Goal: Task Accomplishment & Management: Complete application form

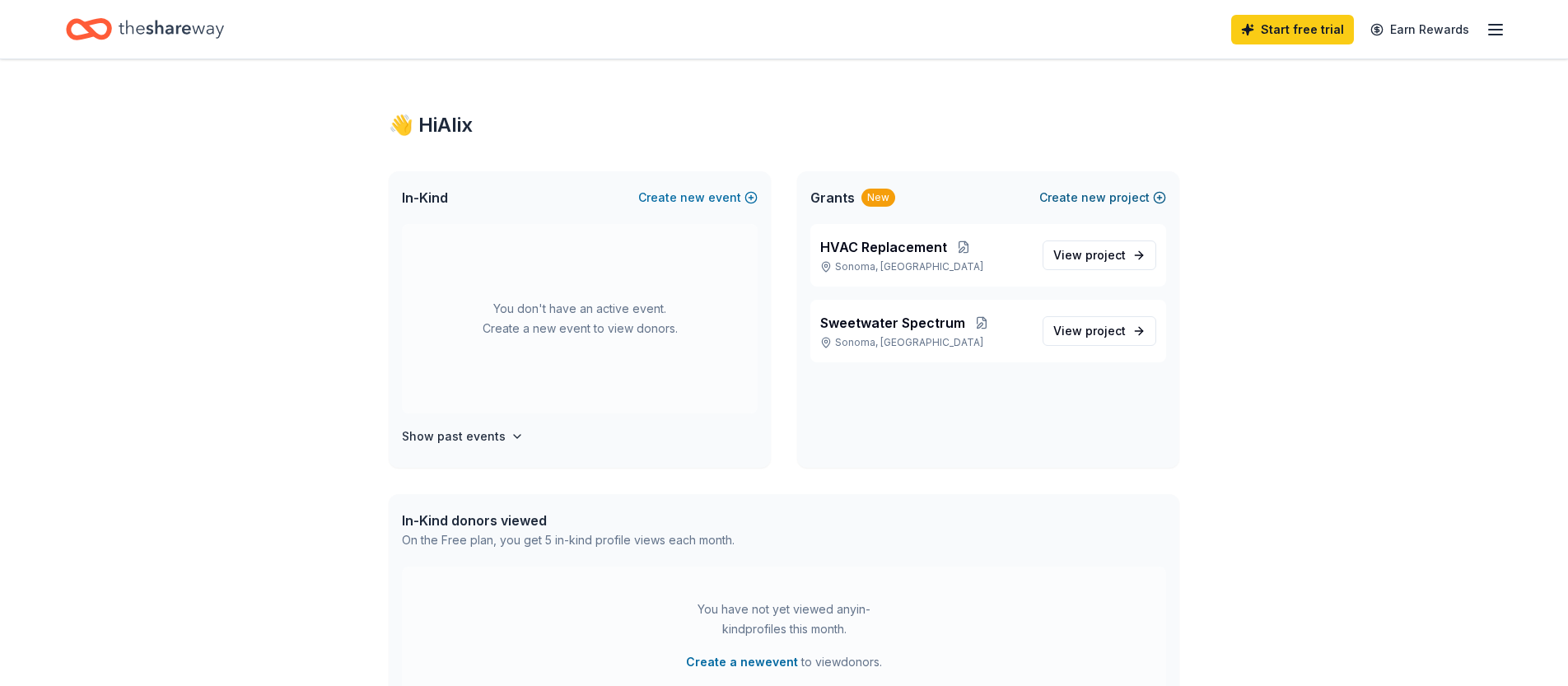
click at [1117, 193] on button "Create new project" at bounding box center [1103, 198] width 127 height 20
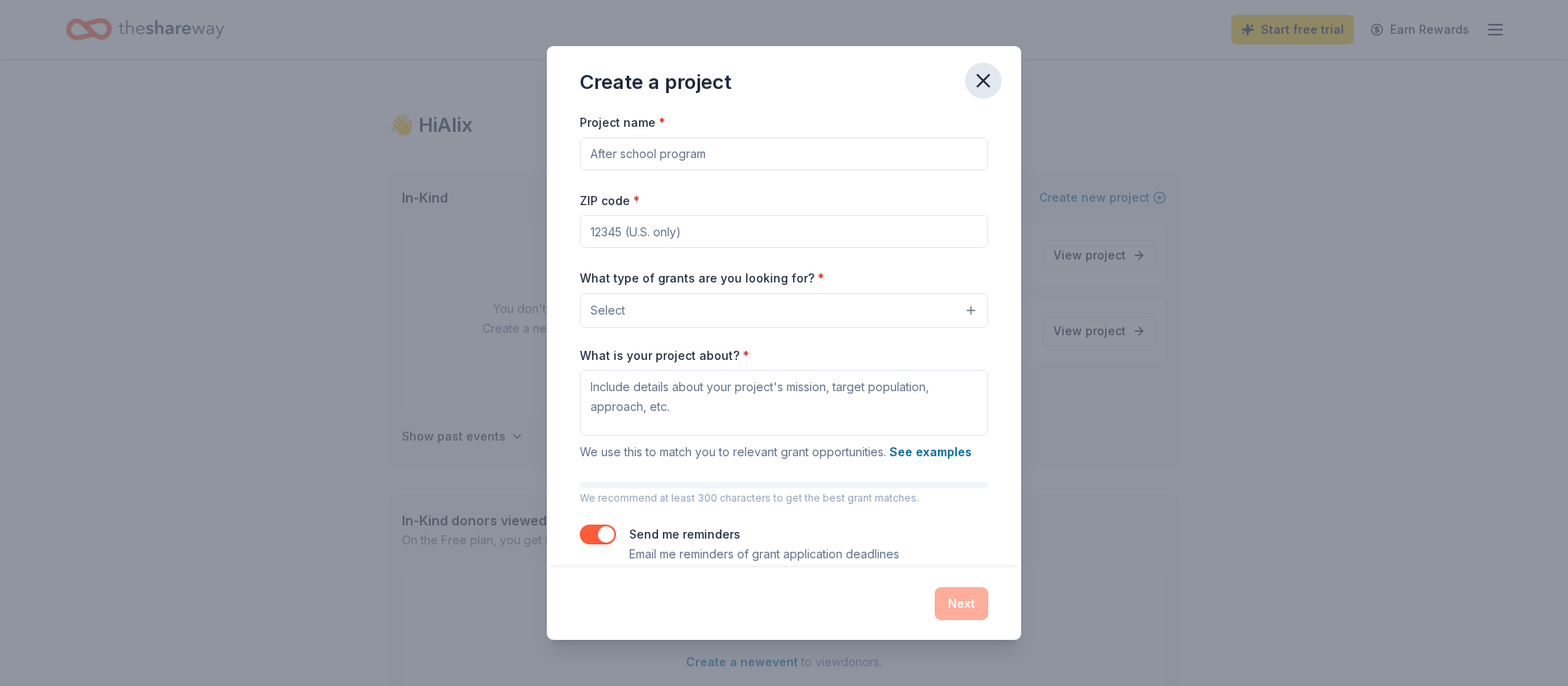
click at [980, 85] on icon "button" at bounding box center [982, 81] width 23 height 23
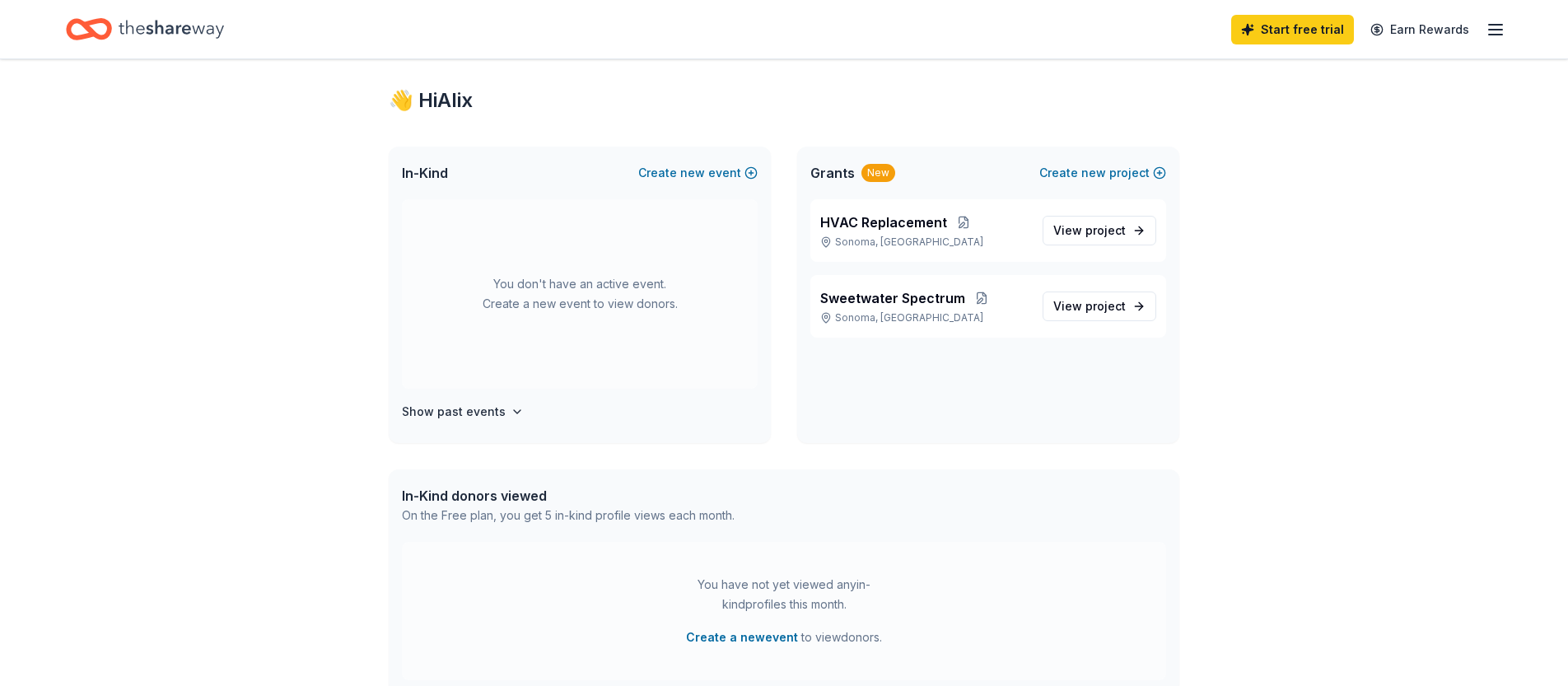
scroll to position [27, 0]
click at [712, 164] on button "Create new event" at bounding box center [698, 171] width 119 height 20
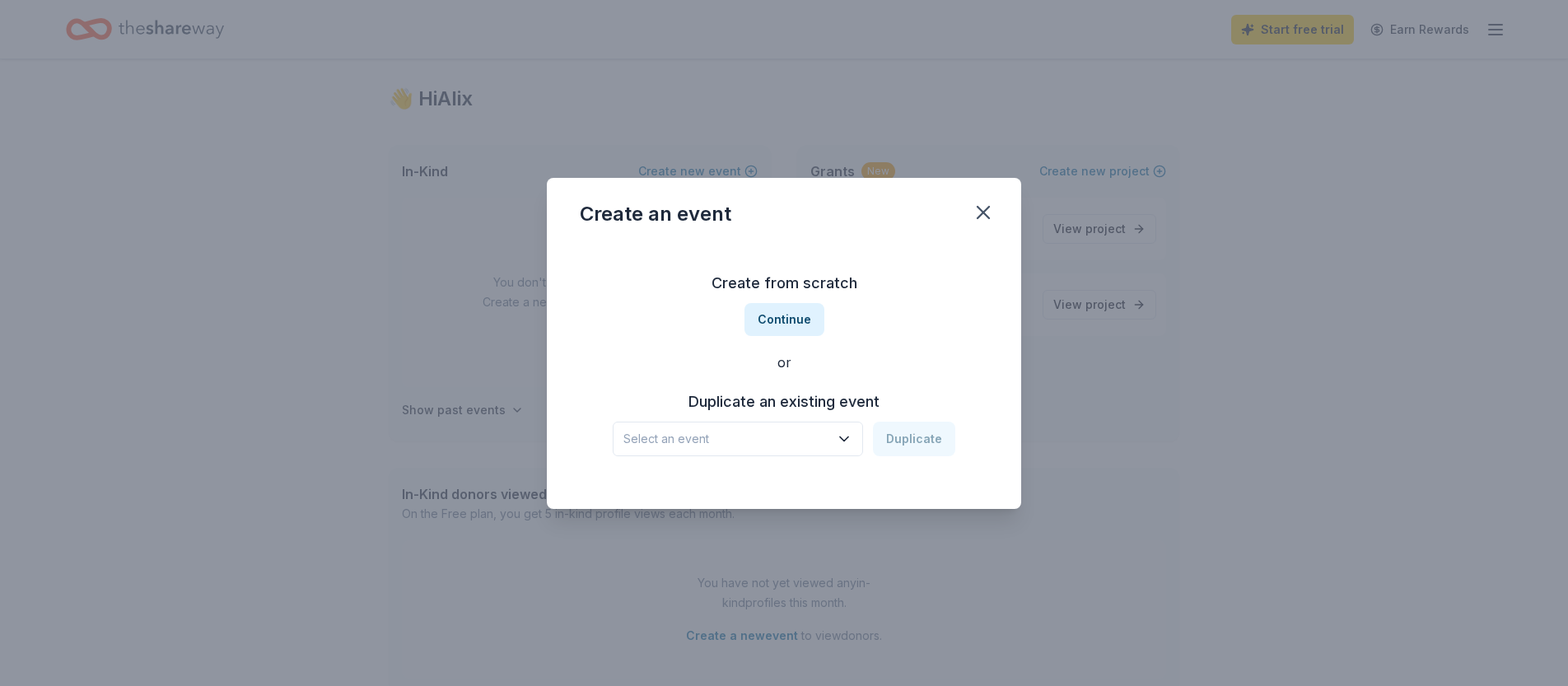
click at [726, 448] on span "Select an event" at bounding box center [726, 438] width 206 height 20
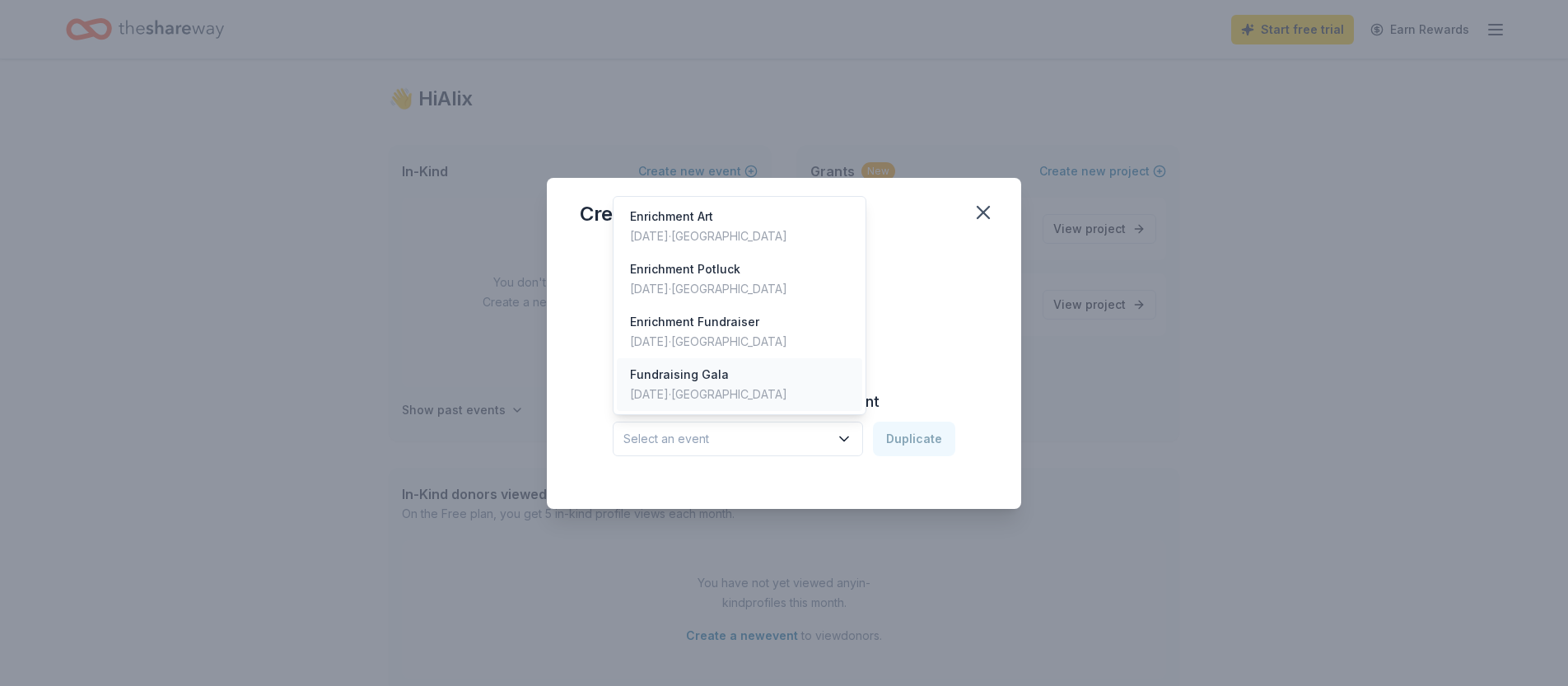
click at [663, 402] on div "May 21, 2023 · SF Bay Area" at bounding box center [709, 395] width 157 height 20
click at [698, 432] on div "Fundraising Gala" at bounding box center [726, 438] width 206 height 20
click at [568, 406] on div "Create from scratch Continue or Duplicate an existing event Fundraising Gala Du…" at bounding box center [784, 376] width 474 height 265
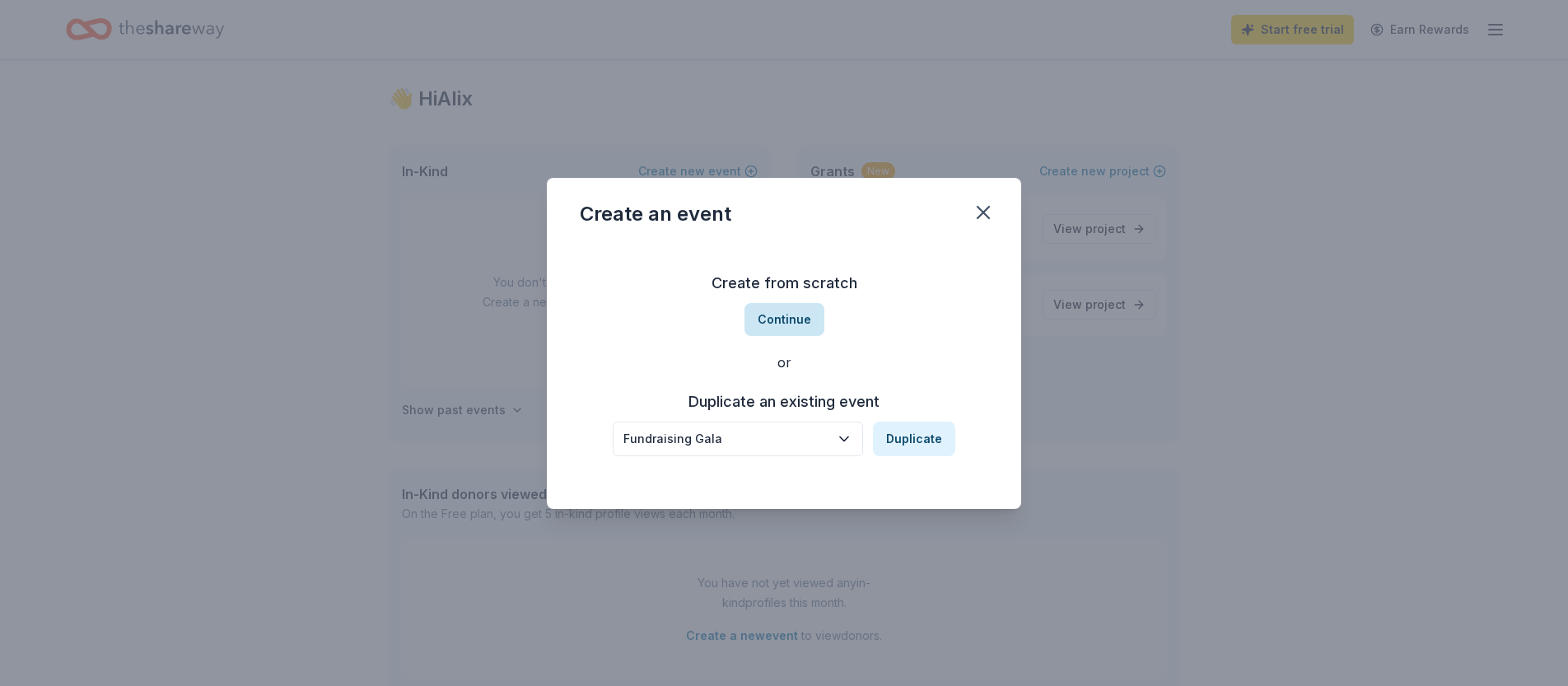
click at [791, 326] on button "Continue" at bounding box center [784, 319] width 80 height 33
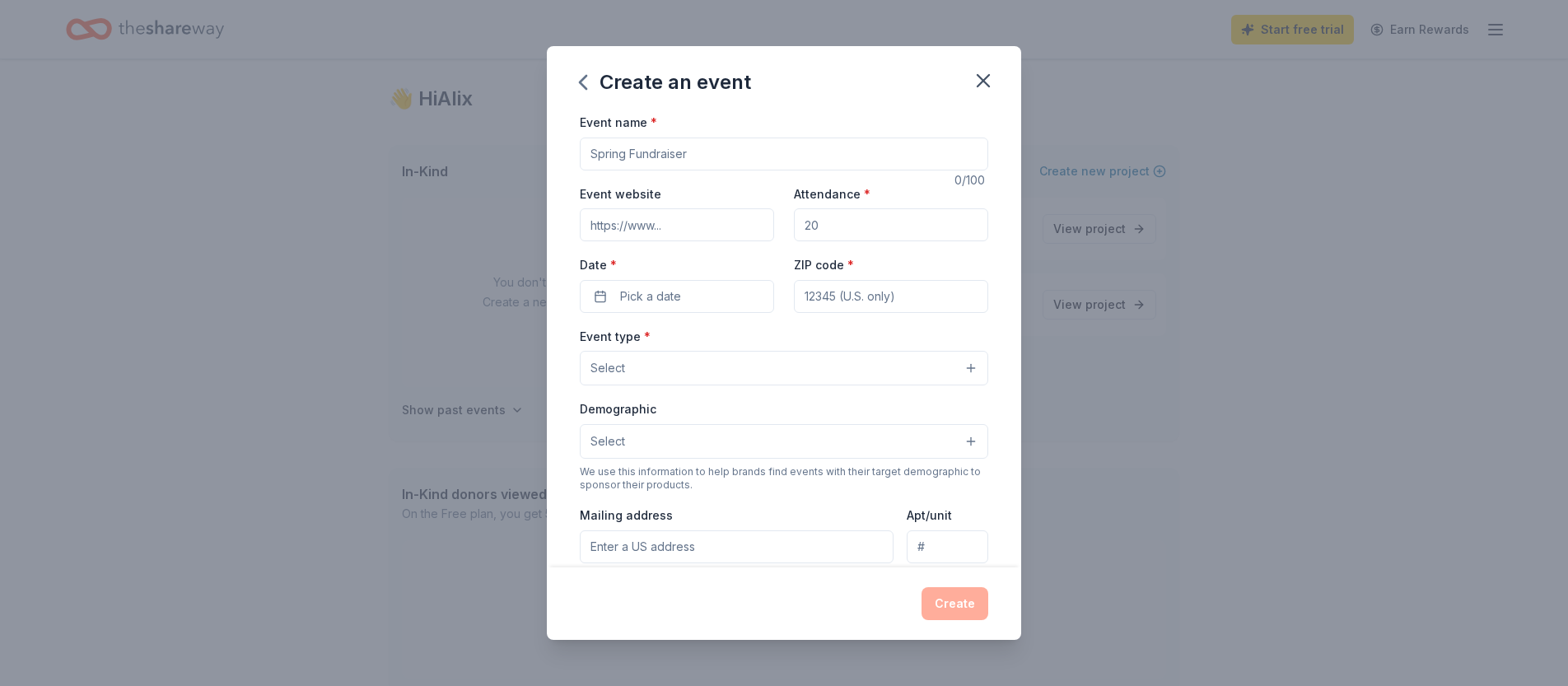
click at [714, 152] on input "Event name *" at bounding box center [784, 153] width 409 height 33
type input "G"
type input "Celebrating Our Stars Gala"
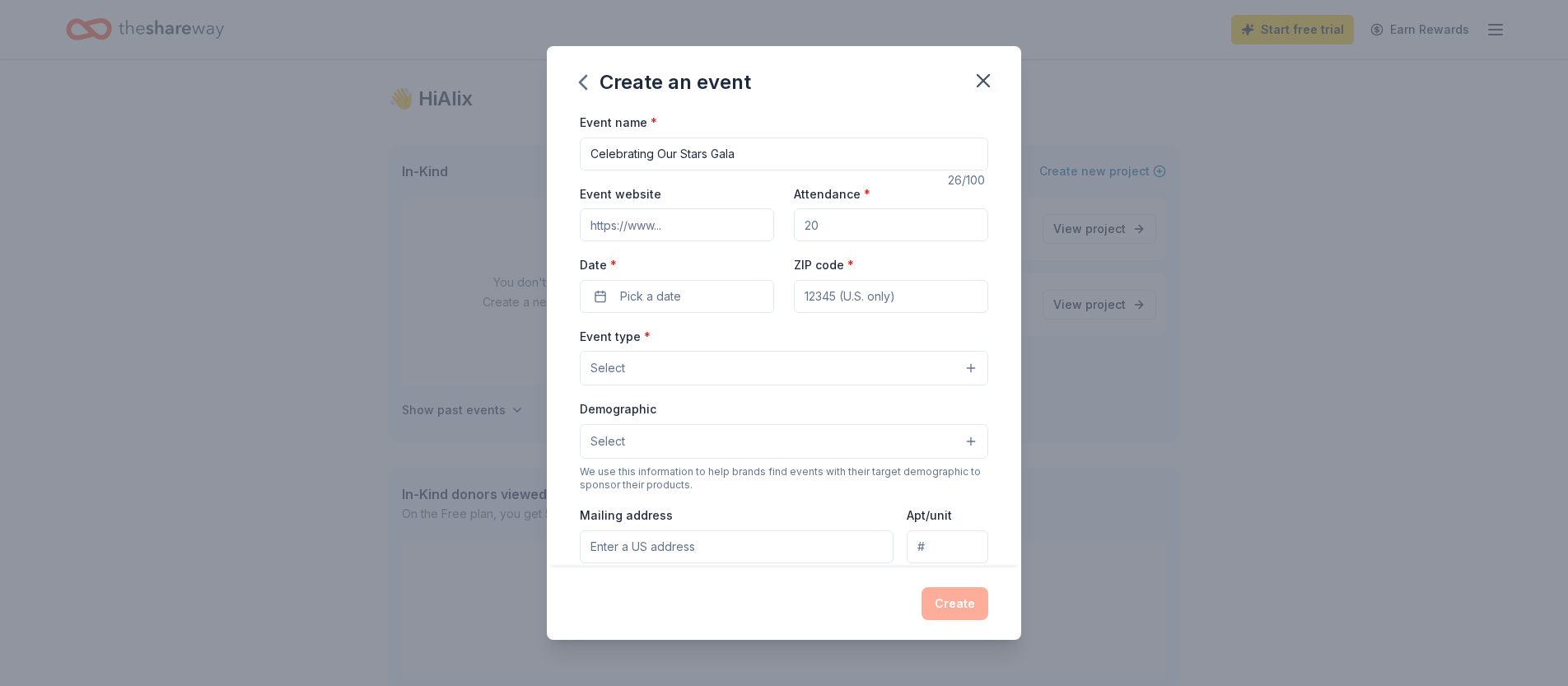
click at [882, 218] on input "Attendance *" at bounding box center [890, 225] width 194 height 33
type input "170"
click at [696, 308] on button "Pick a date" at bounding box center [676, 296] width 194 height 33
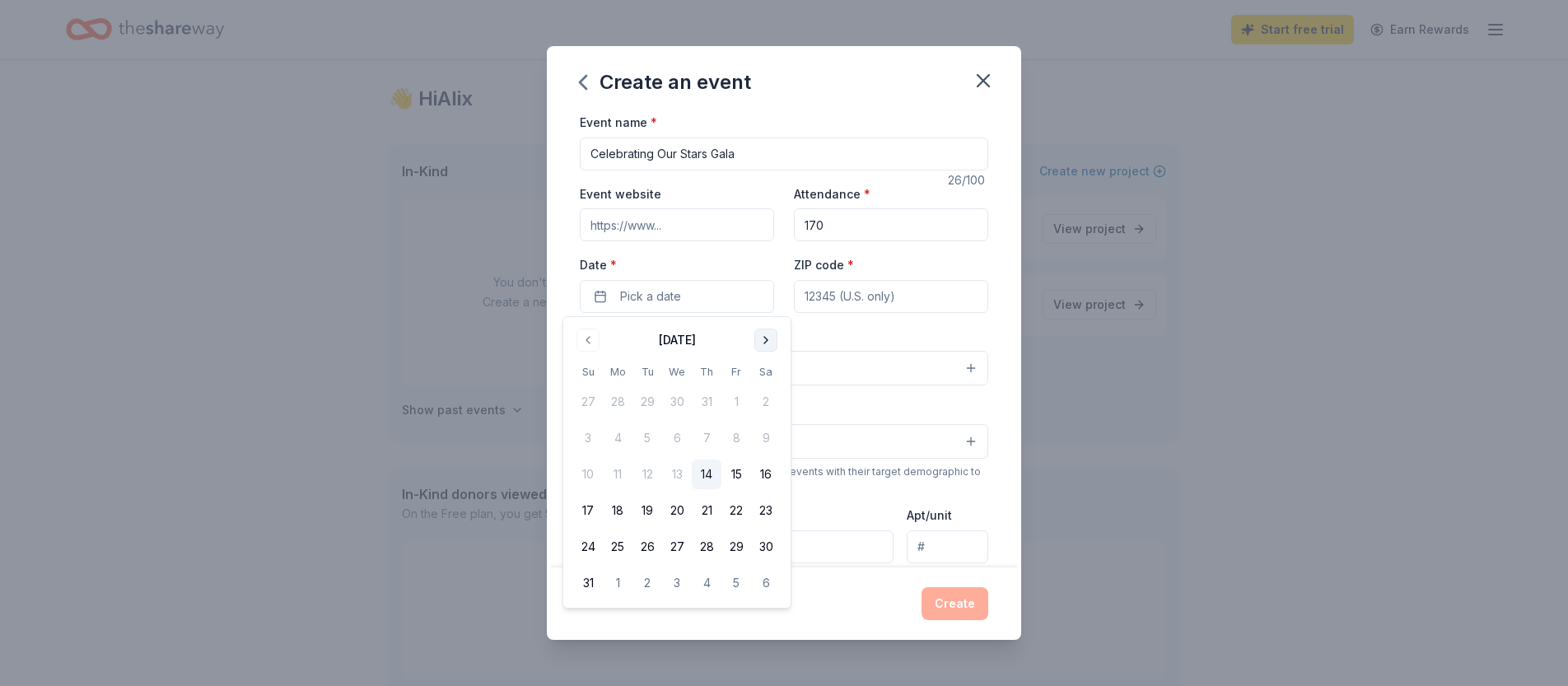
click at [777, 340] on div "August 2025" at bounding box center [676, 338] width 208 height 23
click at [777, 340] on button "Go to next month" at bounding box center [766, 339] width 23 height 23
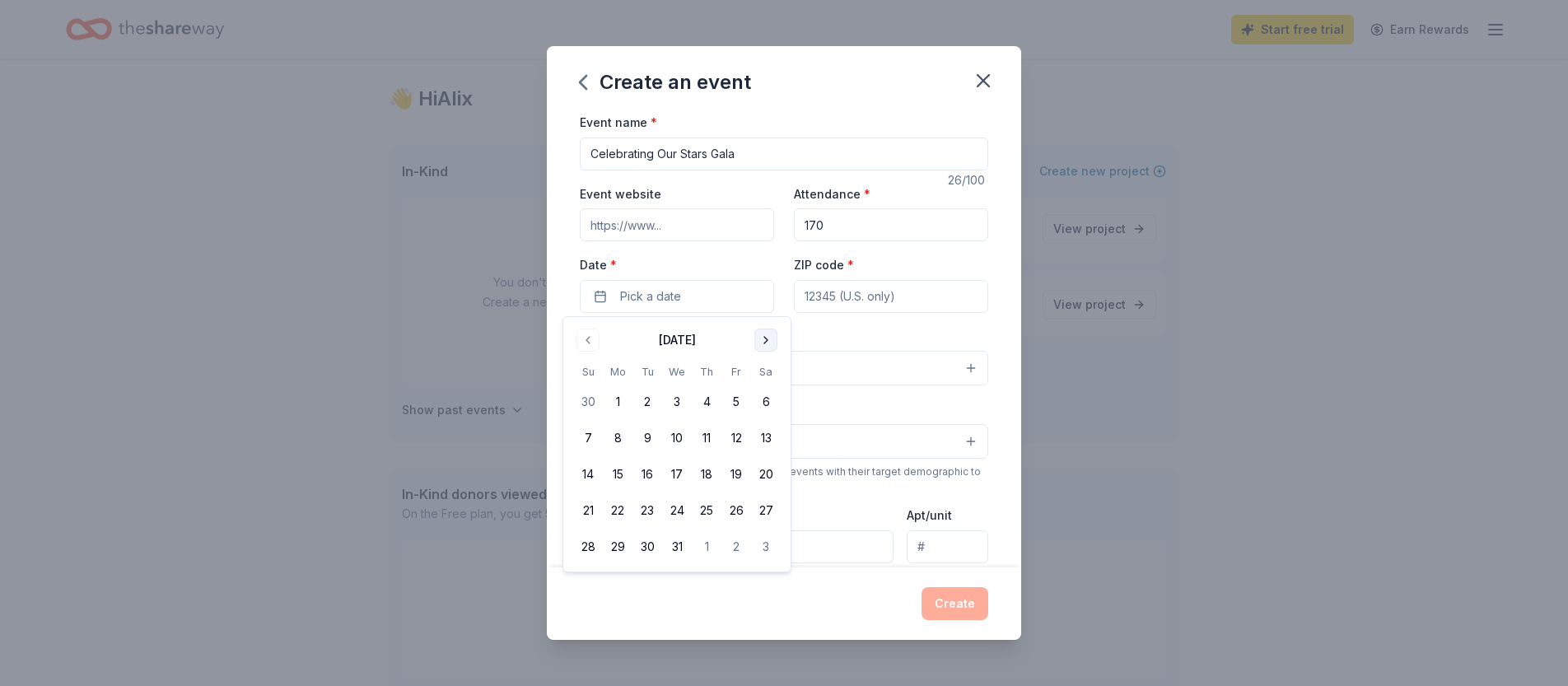
click at [777, 340] on button "Go to next month" at bounding box center [766, 339] width 23 height 23
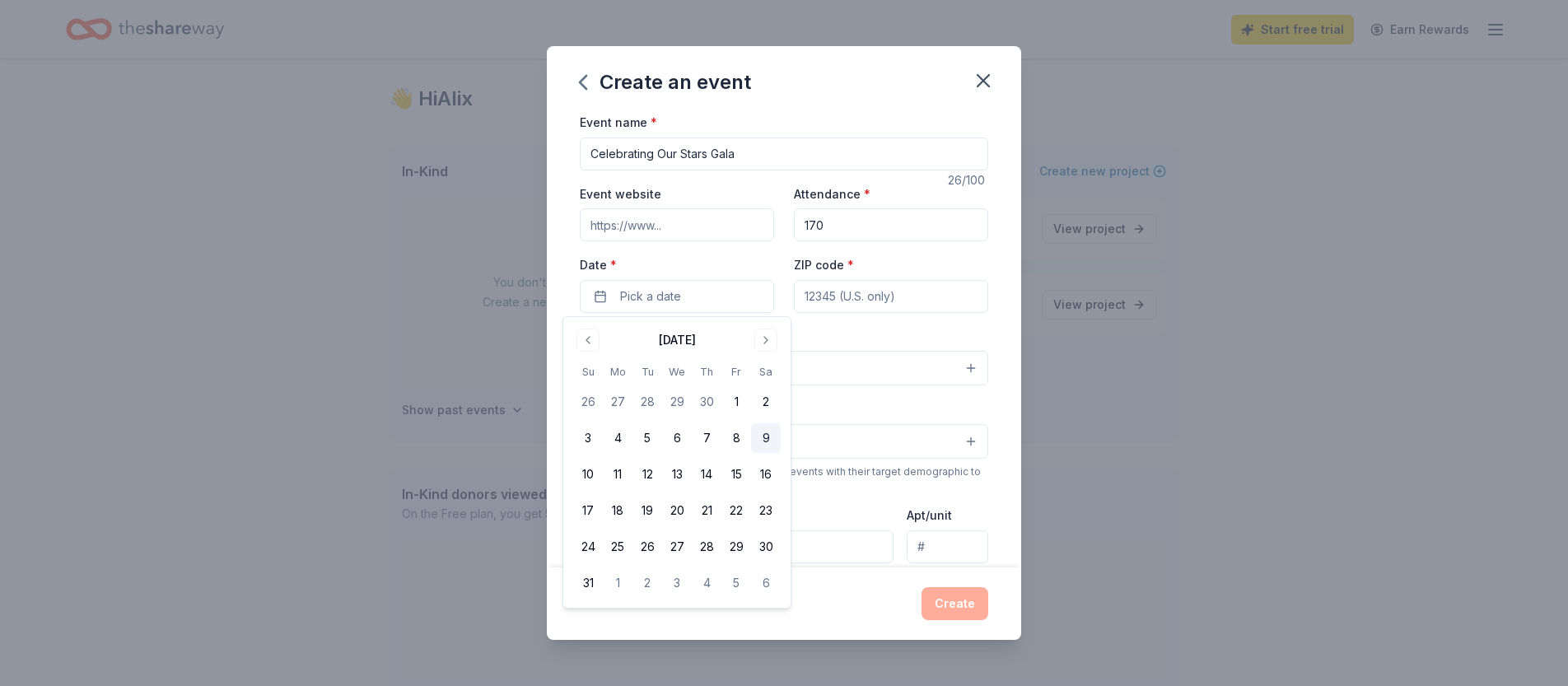
click at [765, 438] on button "9" at bounding box center [766, 438] width 30 height 30
click at [908, 295] on input "ZIP code *" at bounding box center [890, 296] width 194 height 33
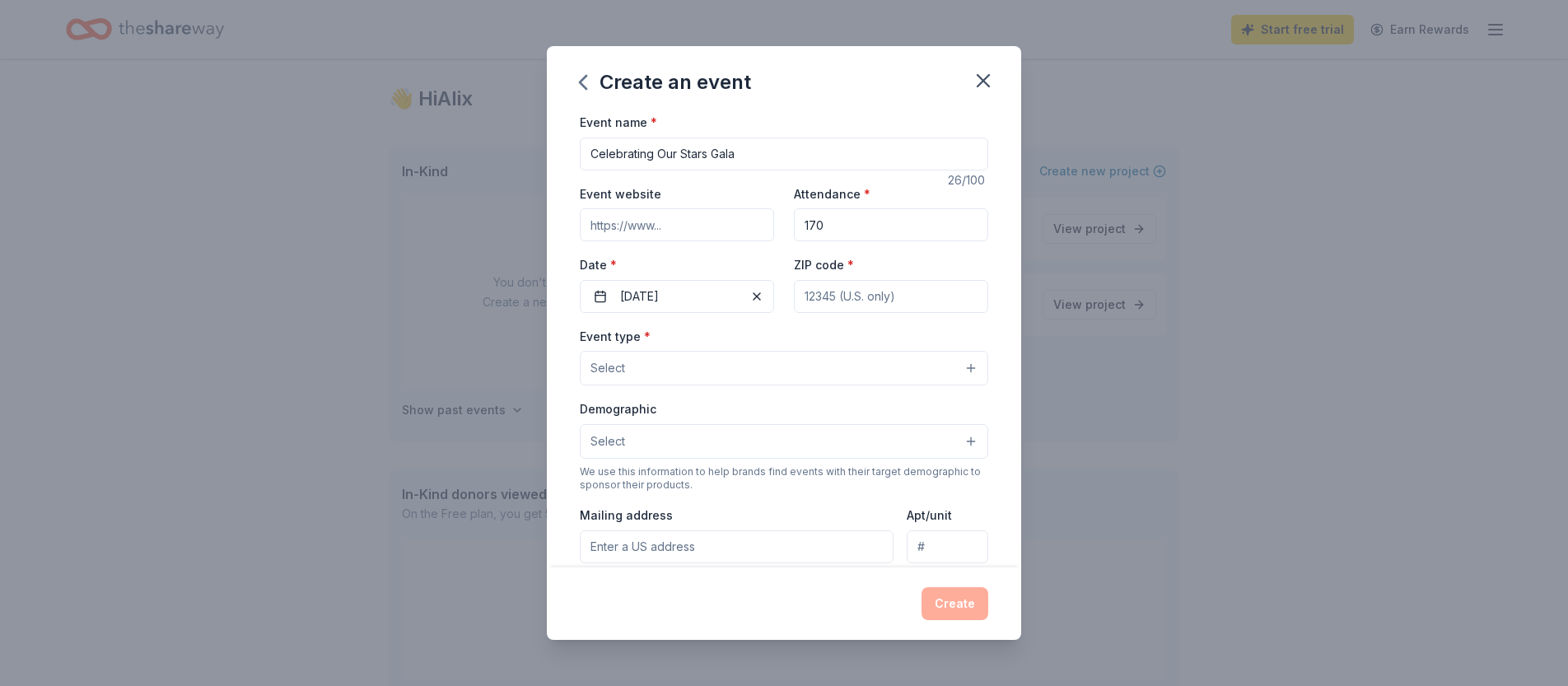
type input "95476"
type input "369 Fifth Street West"
click at [817, 365] on button "Select" at bounding box center [784, 368] width 409 height 35
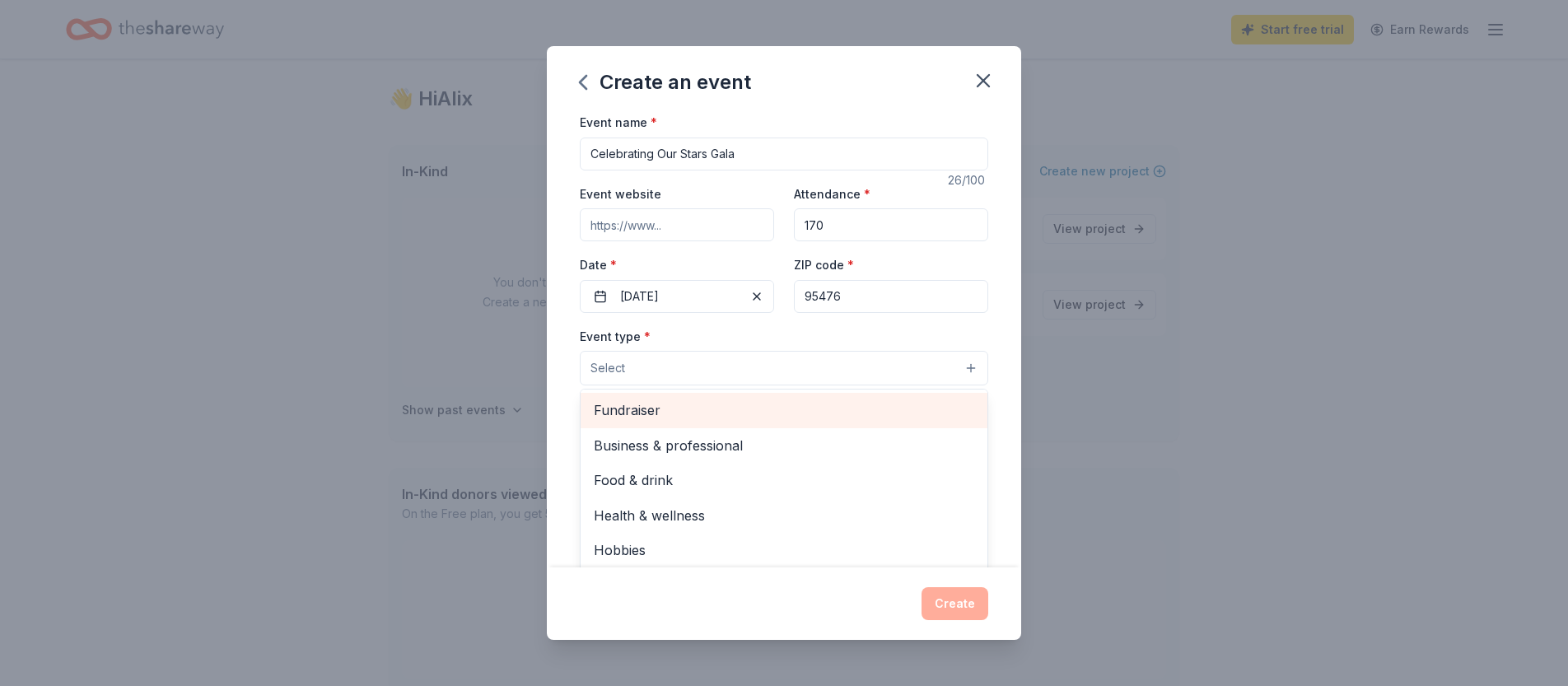
click at [751, 400] on span "Fundraiser" at bounding box center [784, 411] width 381 height 22
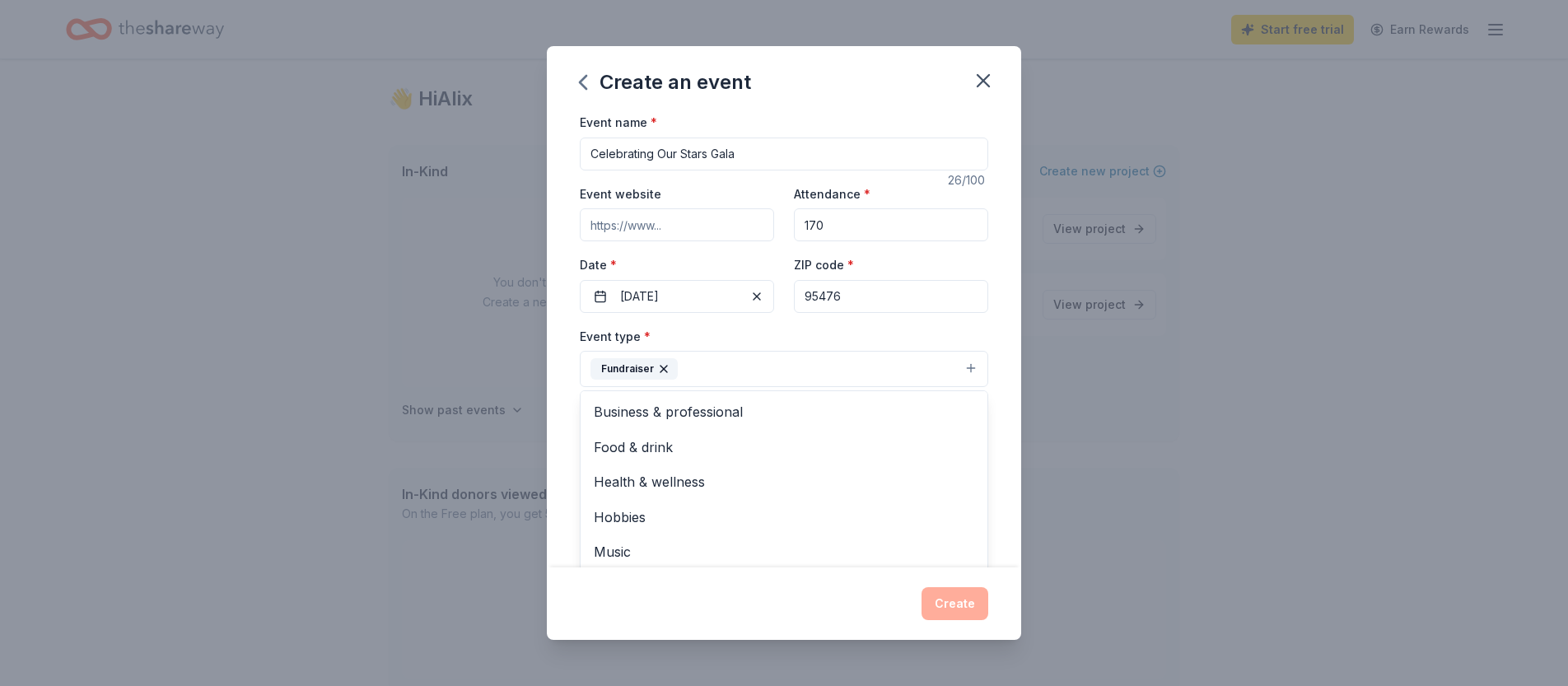
click at [802, 323] on div "Event name * Celebrating Our Stars Gala 26 /100 Event website Attendance * 170 …" at bounding box center [784, 493] width 409 height 763
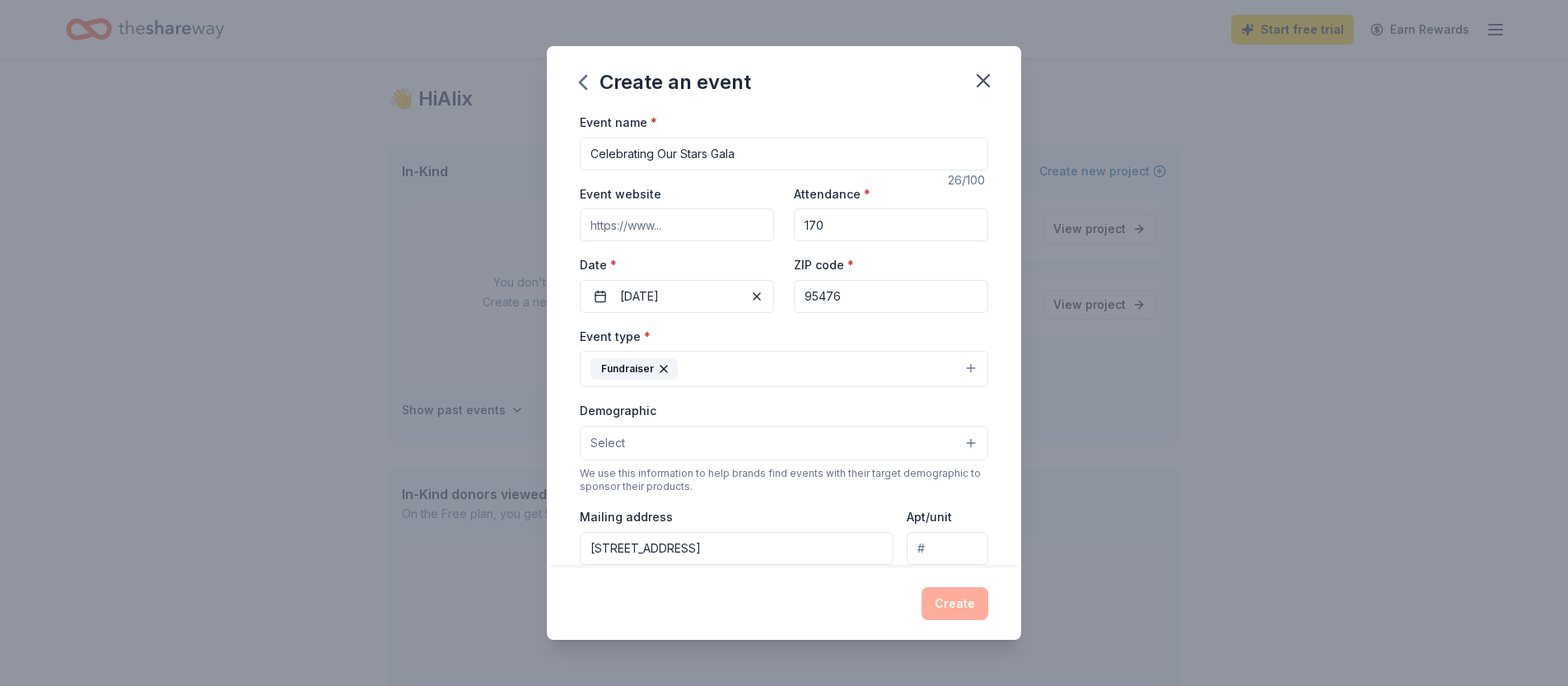
click at [664, 437] on button "Select" at bounding box center [784, 442] width 409 height 35
click at [561, 491] on div "Event name * Celebrating Our Stars Gala 26 /100 Event website Attendance * 170 …" at bounding box center [784, 340] width 474 height 455
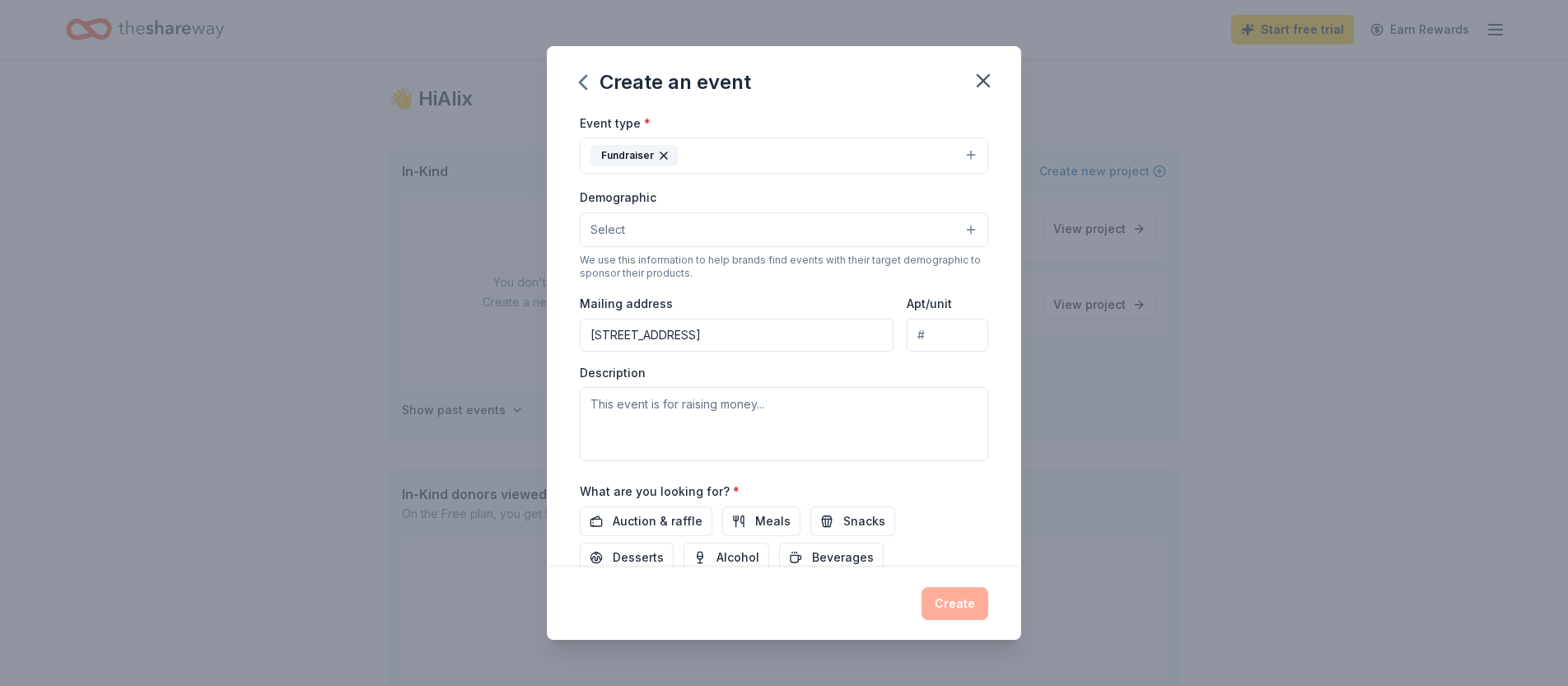
scroll to position [245, 0]
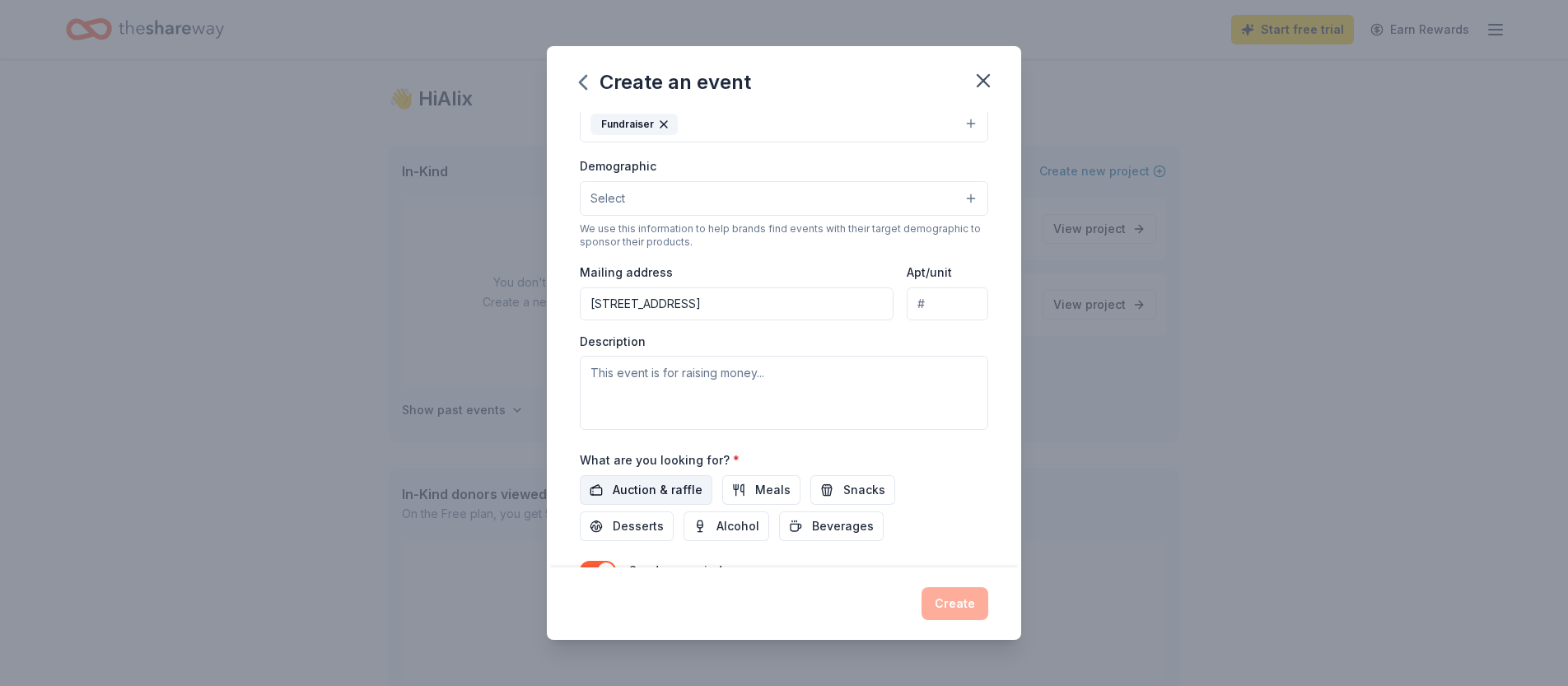
click at [667, 482] on span "Auction & raffle" at bounding box center [657, 490] width 89 height 20
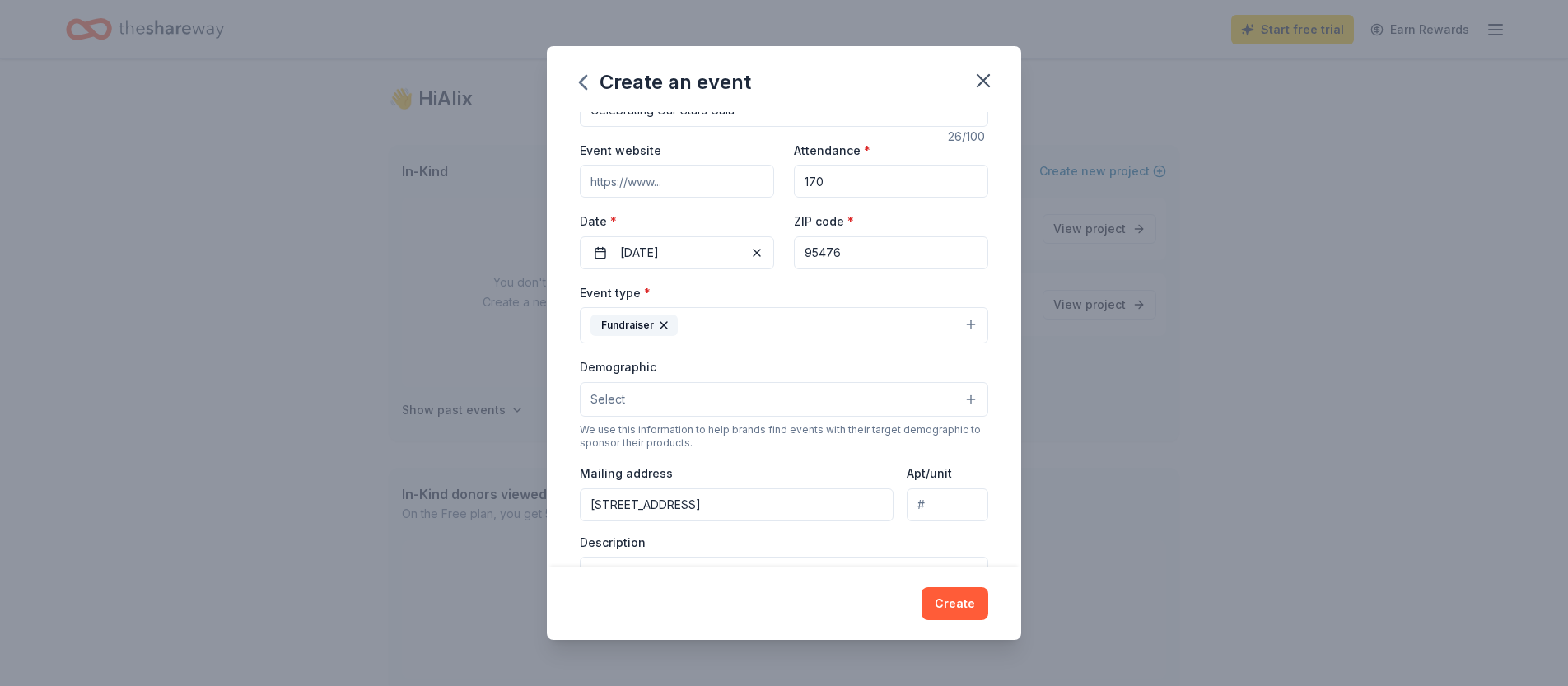
scroll to position [45, 0]
click at [779, 405] on button "Select" at bounding box center [784, 398] width 409 height 35
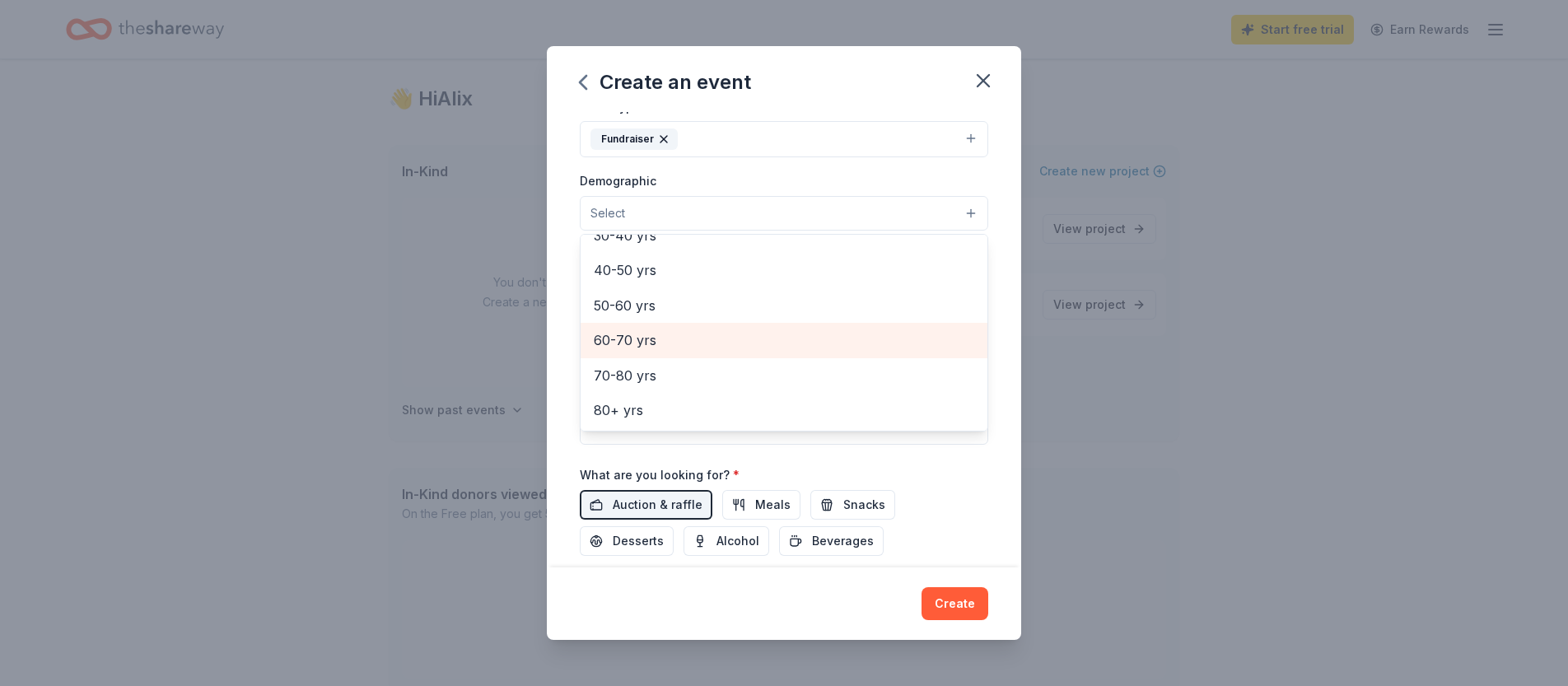
scroll to position [257, 0]
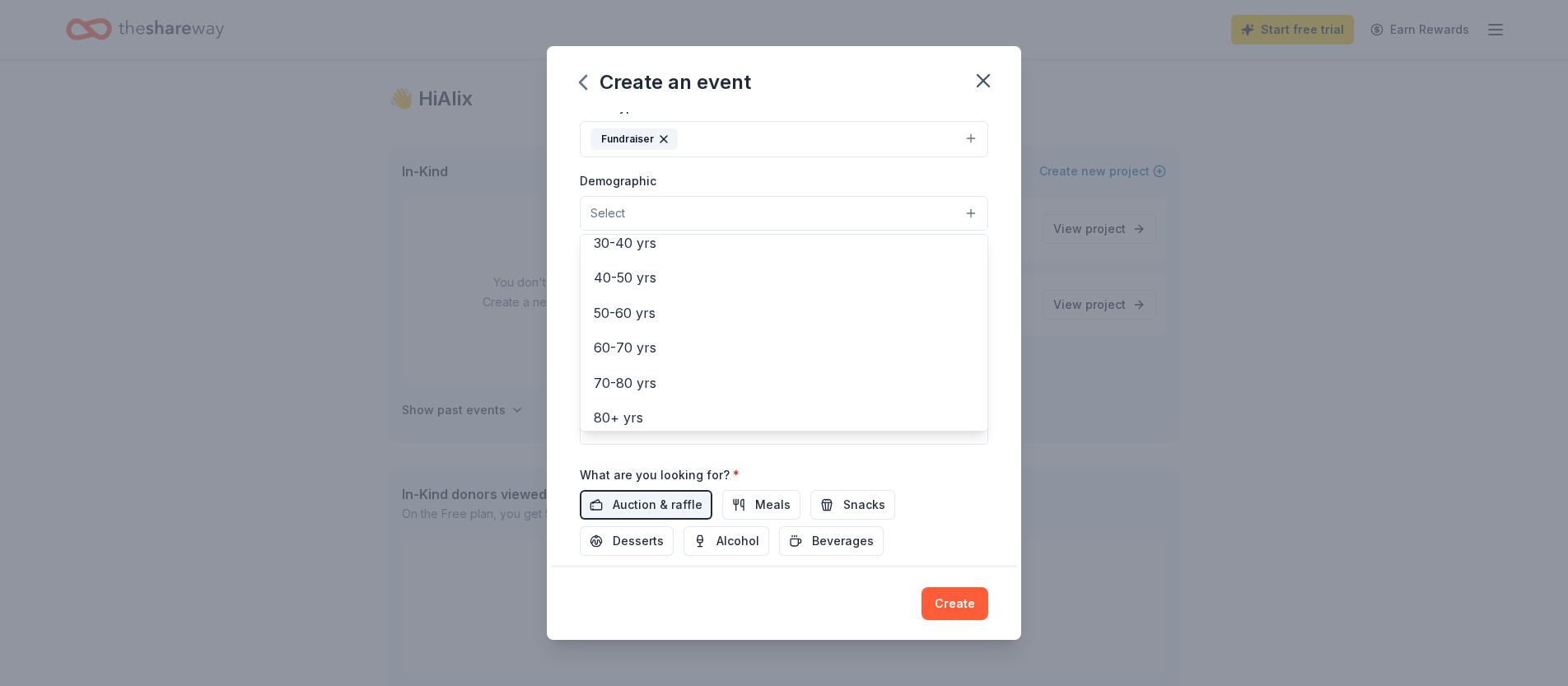
click at [565, 457] on div "Event name * Celebrating Our Stars Gala 26 /100 Event website Attendance * 170 …" at bounding box center [784, 340] width 474 height 455
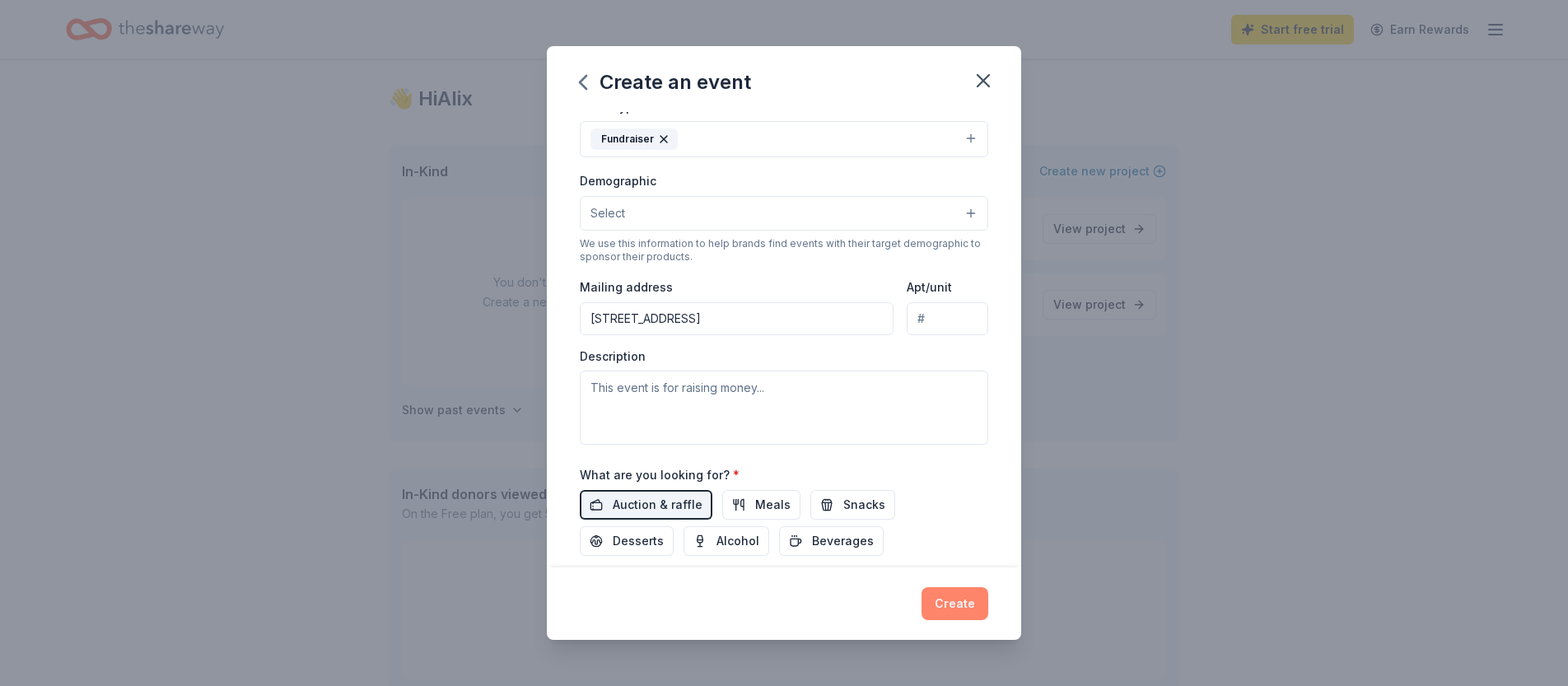
click at [966, 597] on button "Create" at bounding box center [955, 602] width 67 height 33
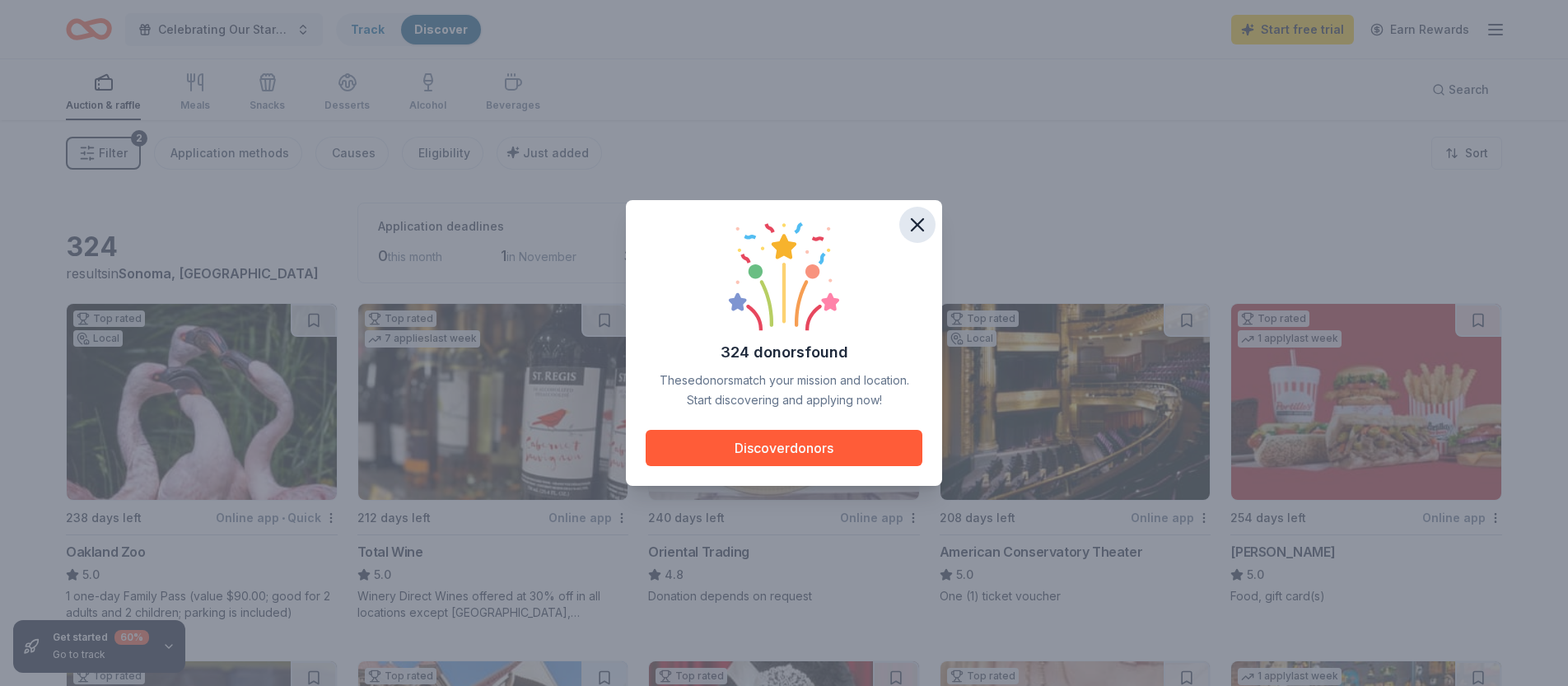
click at [915, 223] on icon "button" at bounding box center [918, 225] width 12 height 12
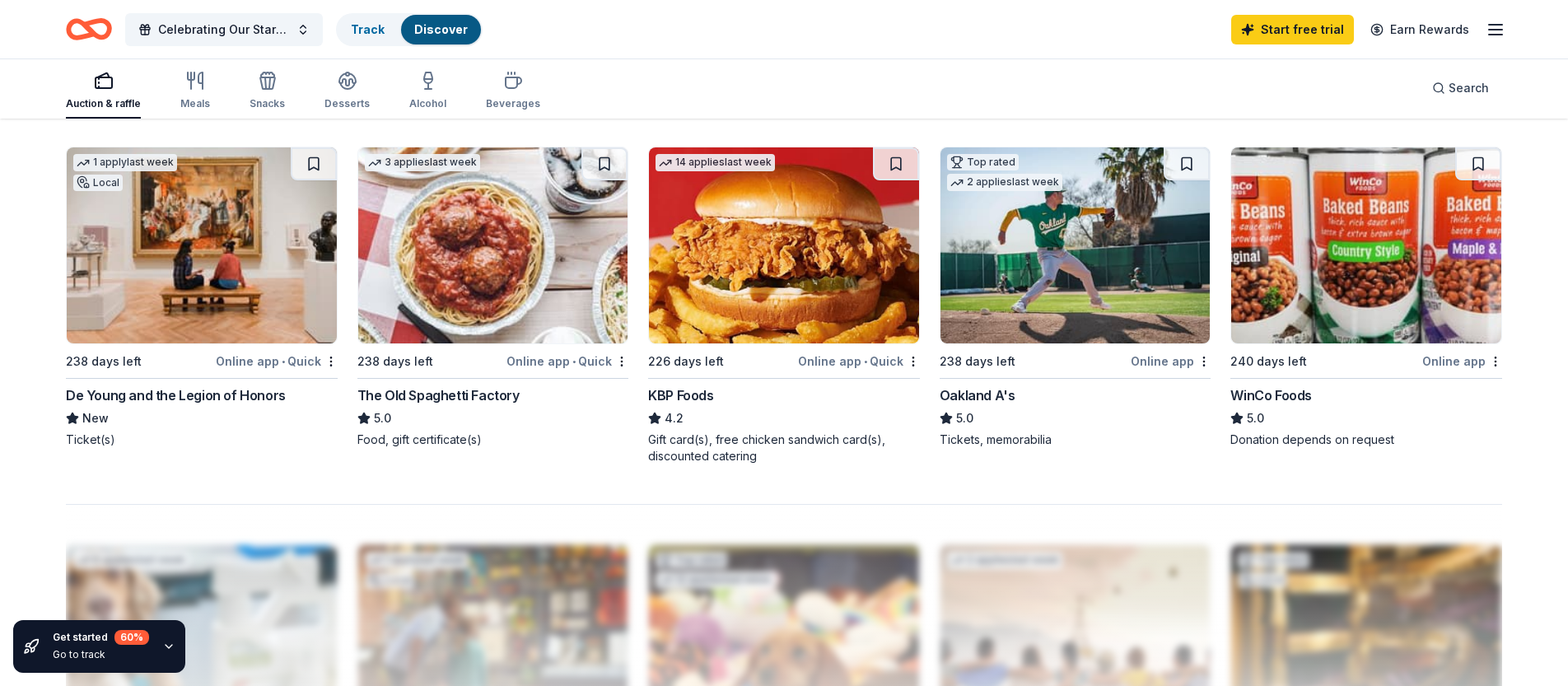
scroll to position [1242, 0]
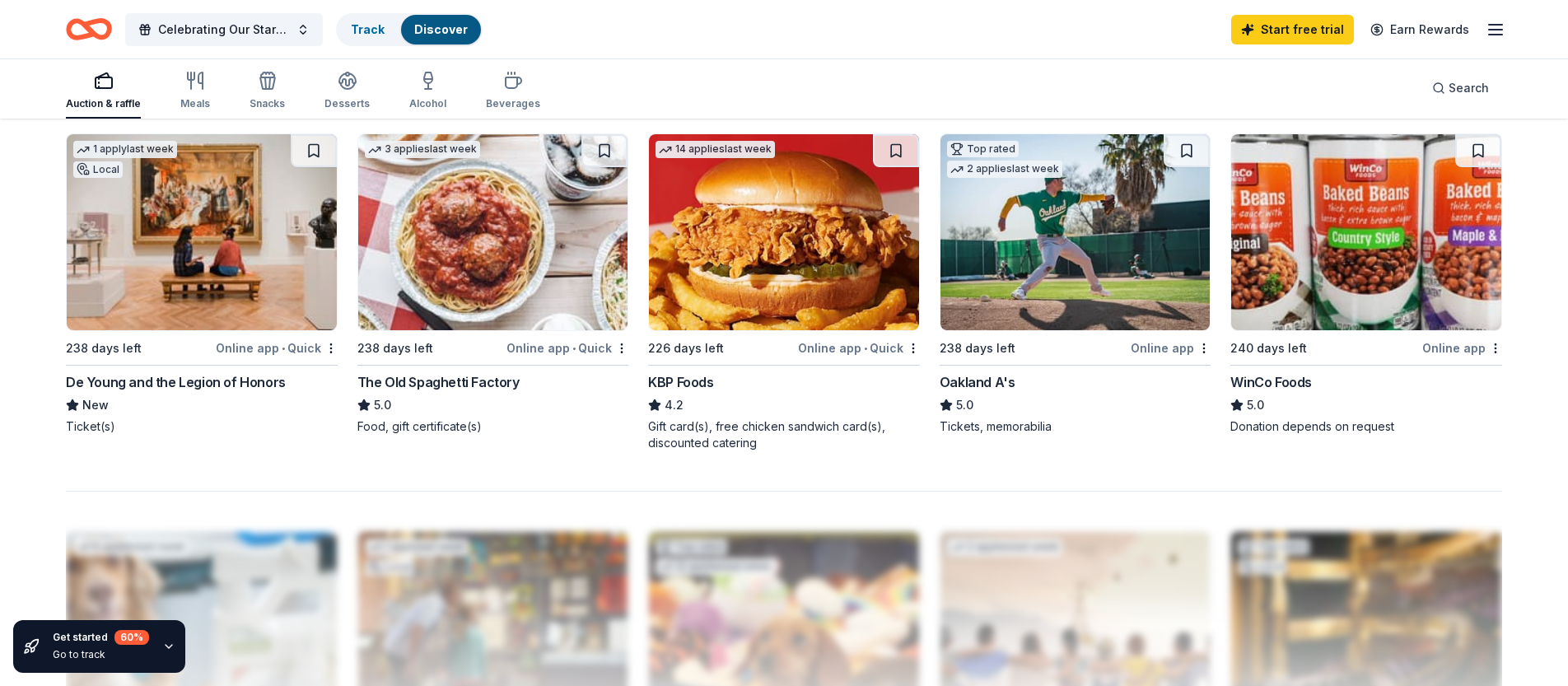
click at [956, 429] on div "Tickets, memorabilia" at bounding box center [1075, 427] width 271 height 17
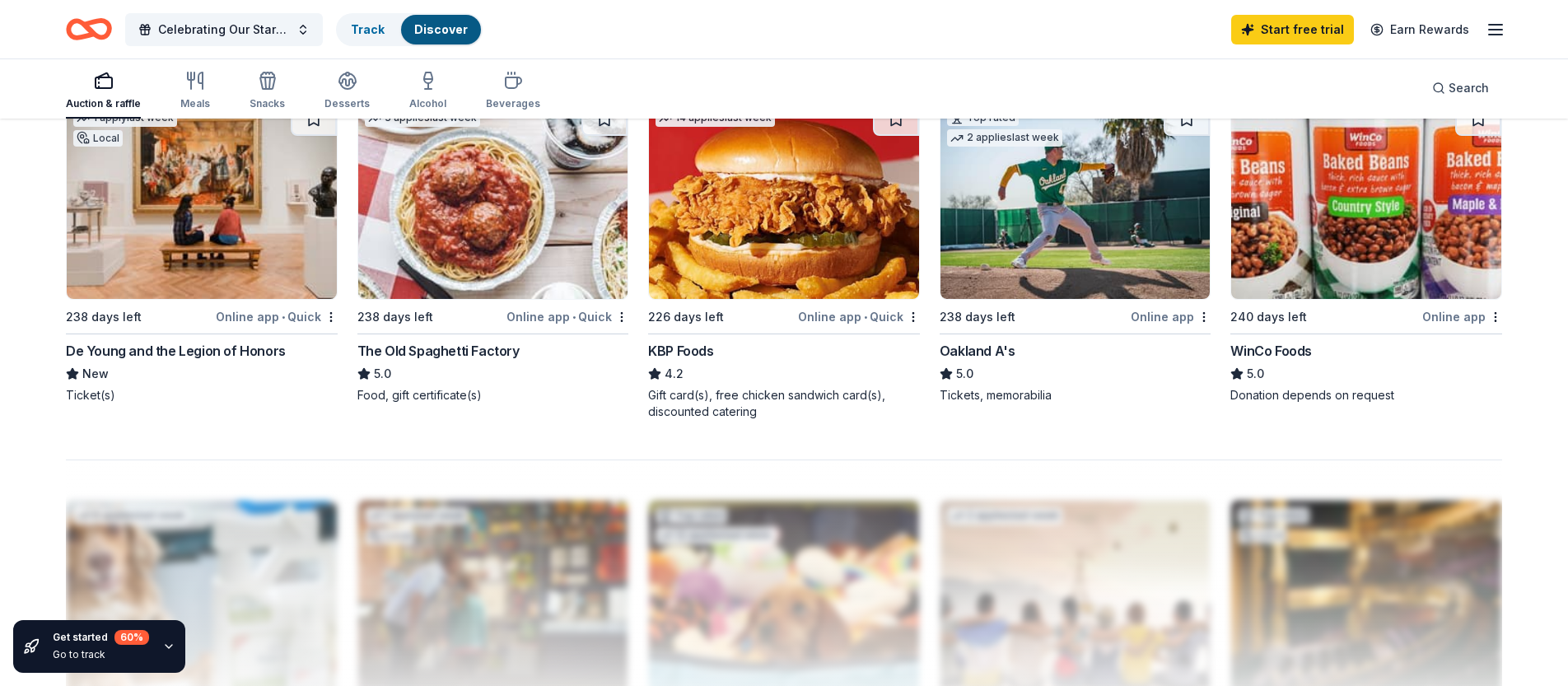
scroll to position [1279, 0]
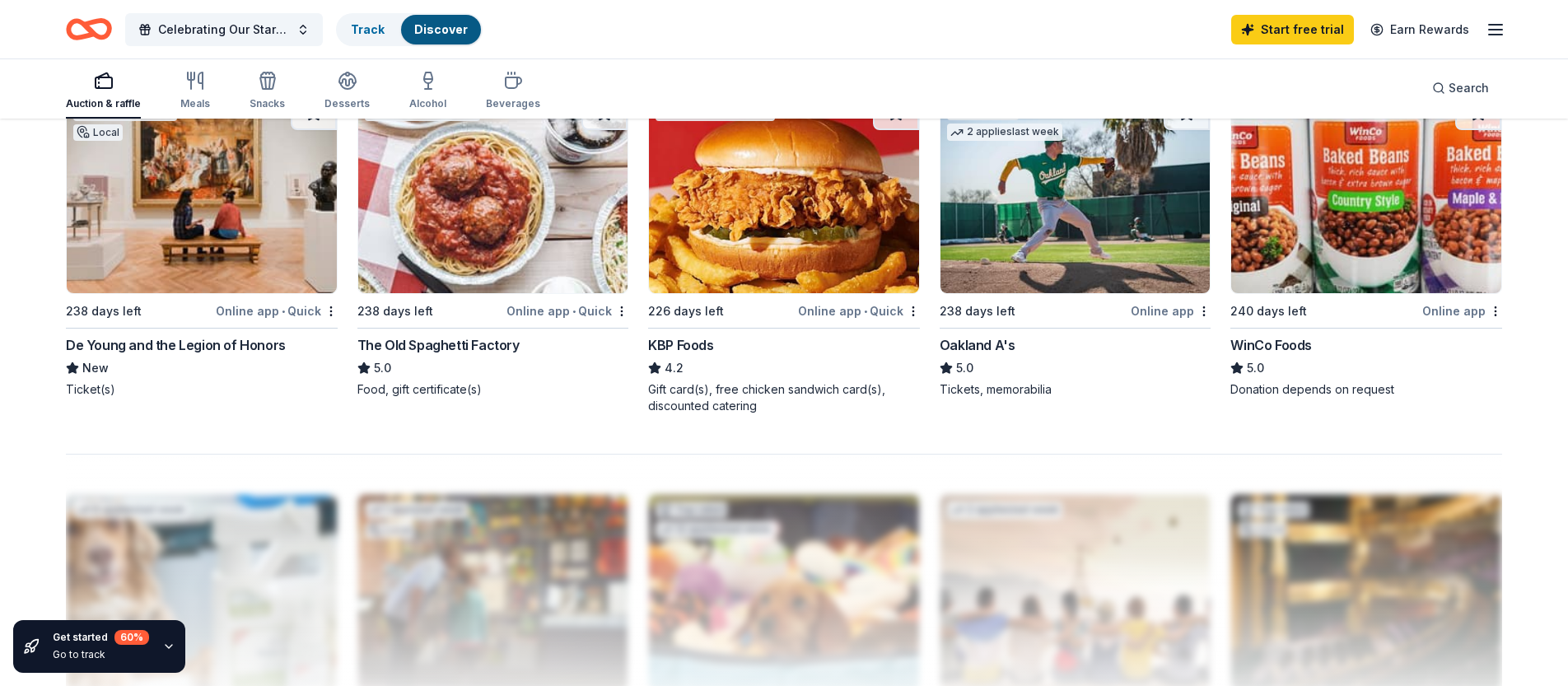
click at [145, 346] on div "De Young and the Legion of Honors" at bounding box center [175, 345] width 220 height 20
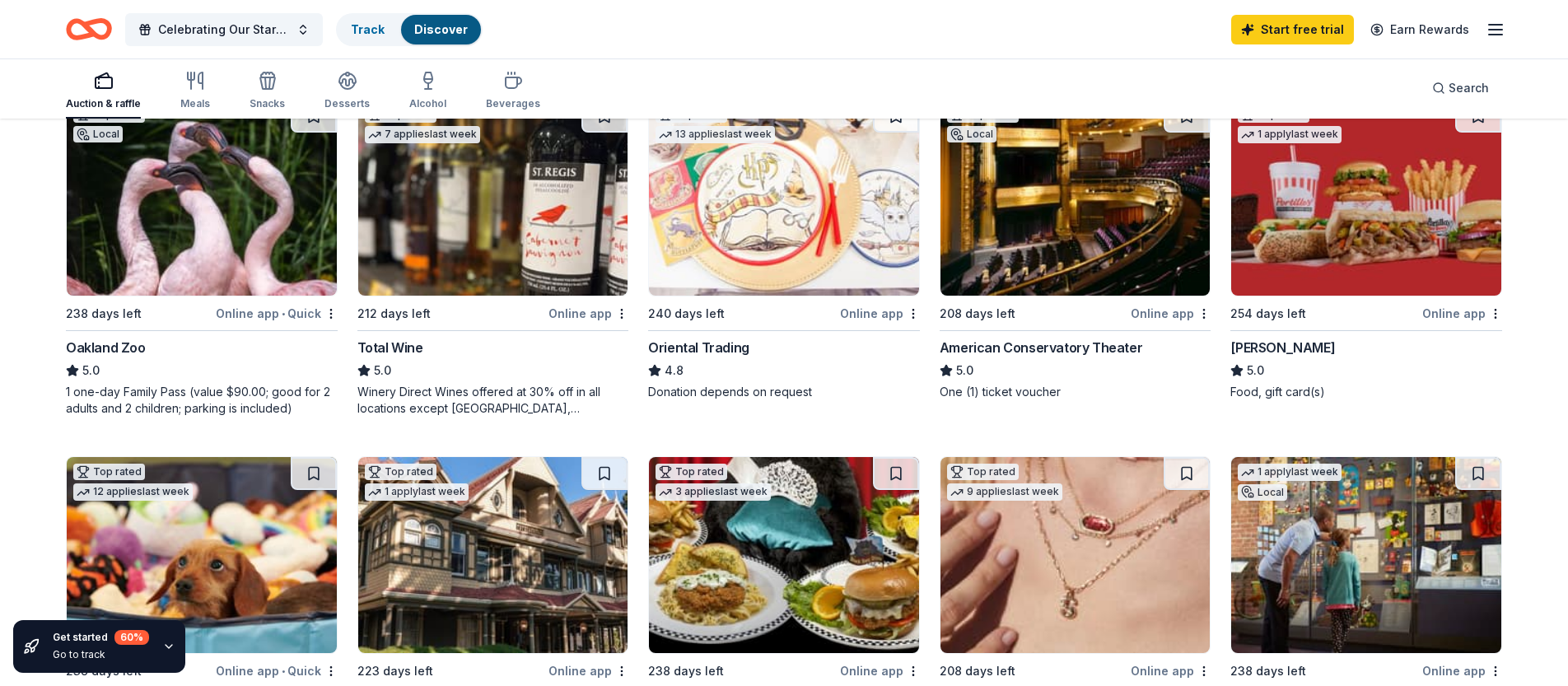
scroll to position [0, 0]
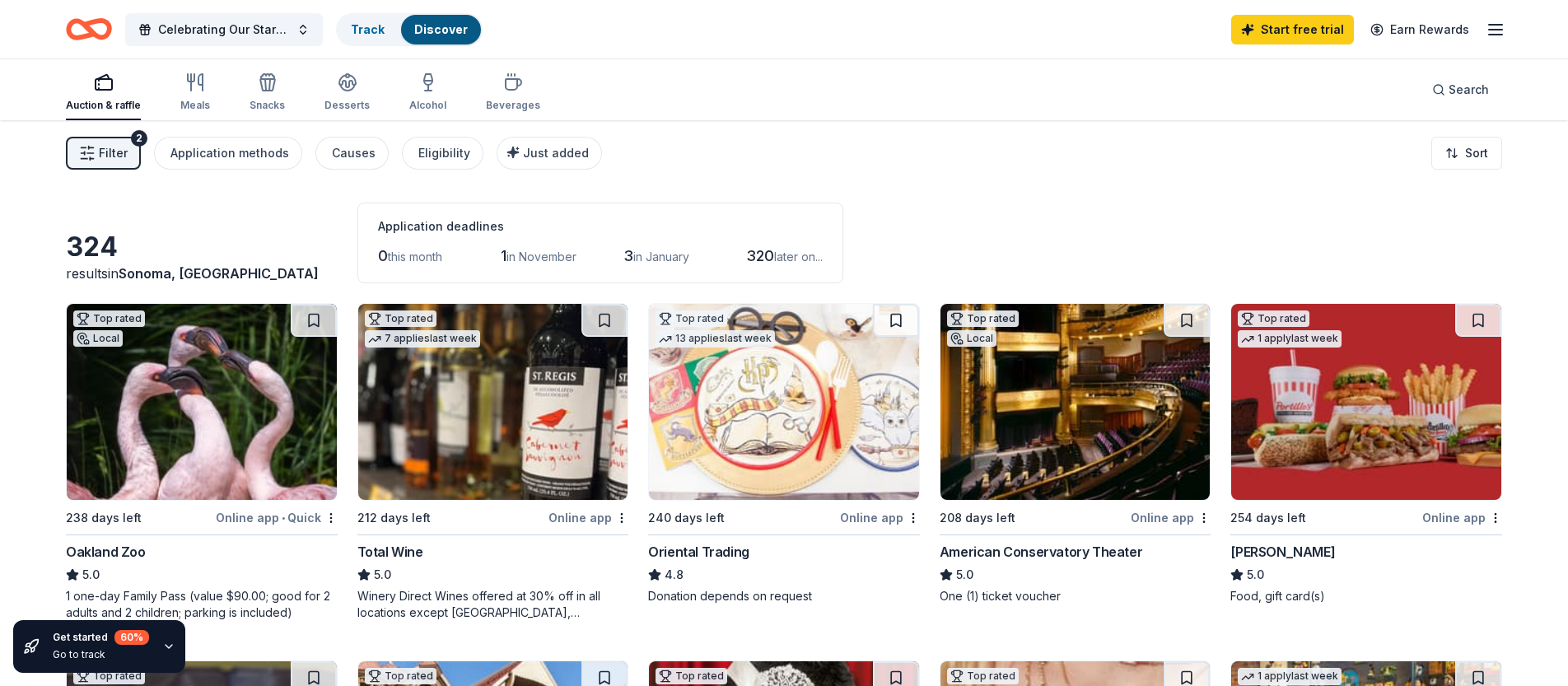
click at [112, 156] on span "Filter" at bounding box center [112, 153] width 29 height 20
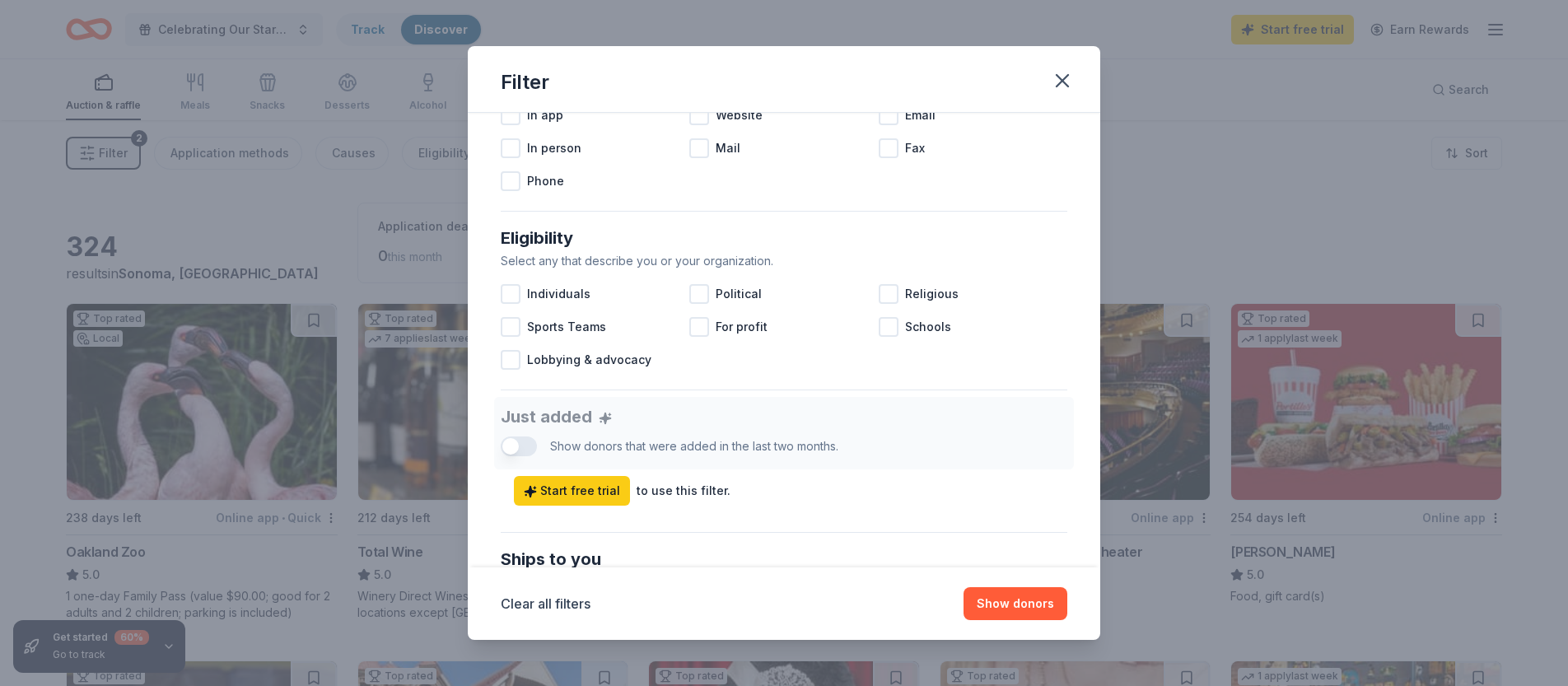
scroll to position [375, 0]
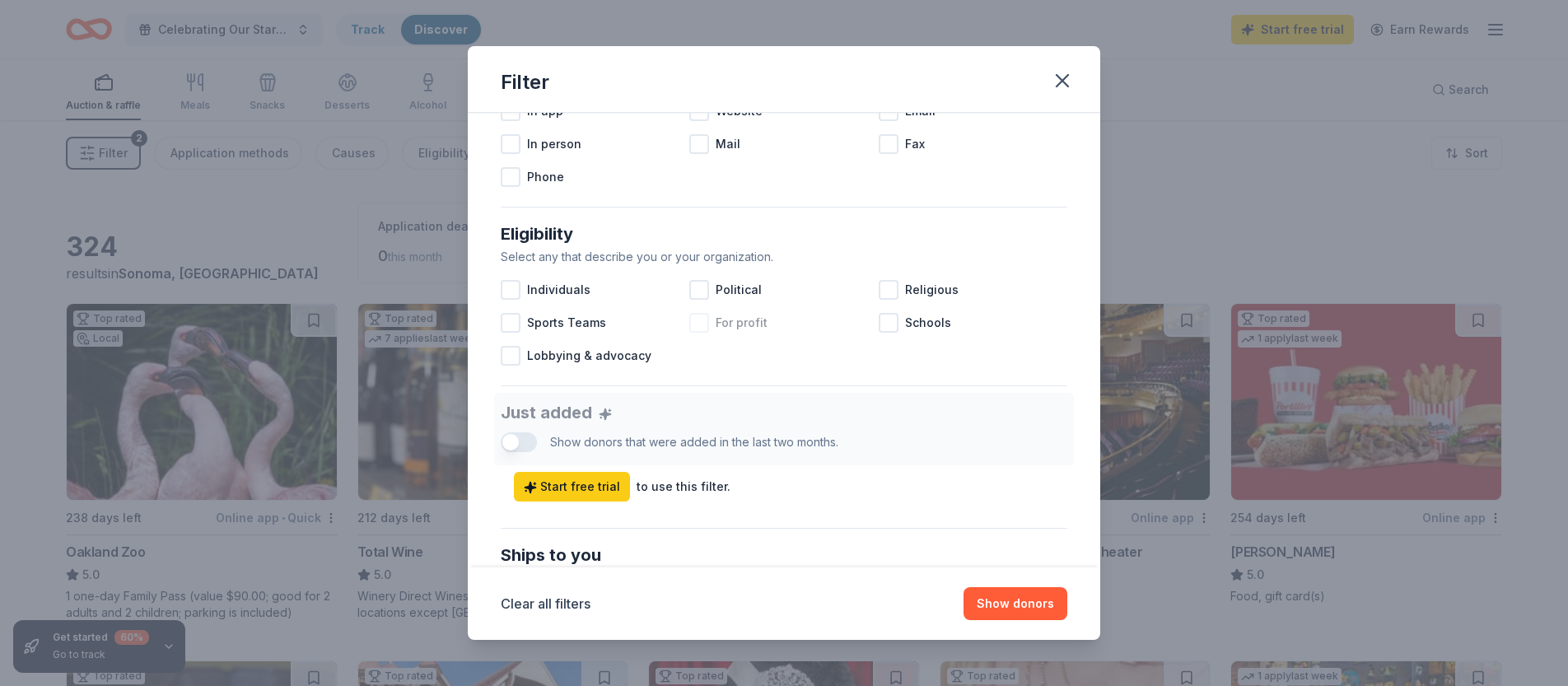
click at [706, 329] on div at bounding box center [699, 323] width 20 height 20
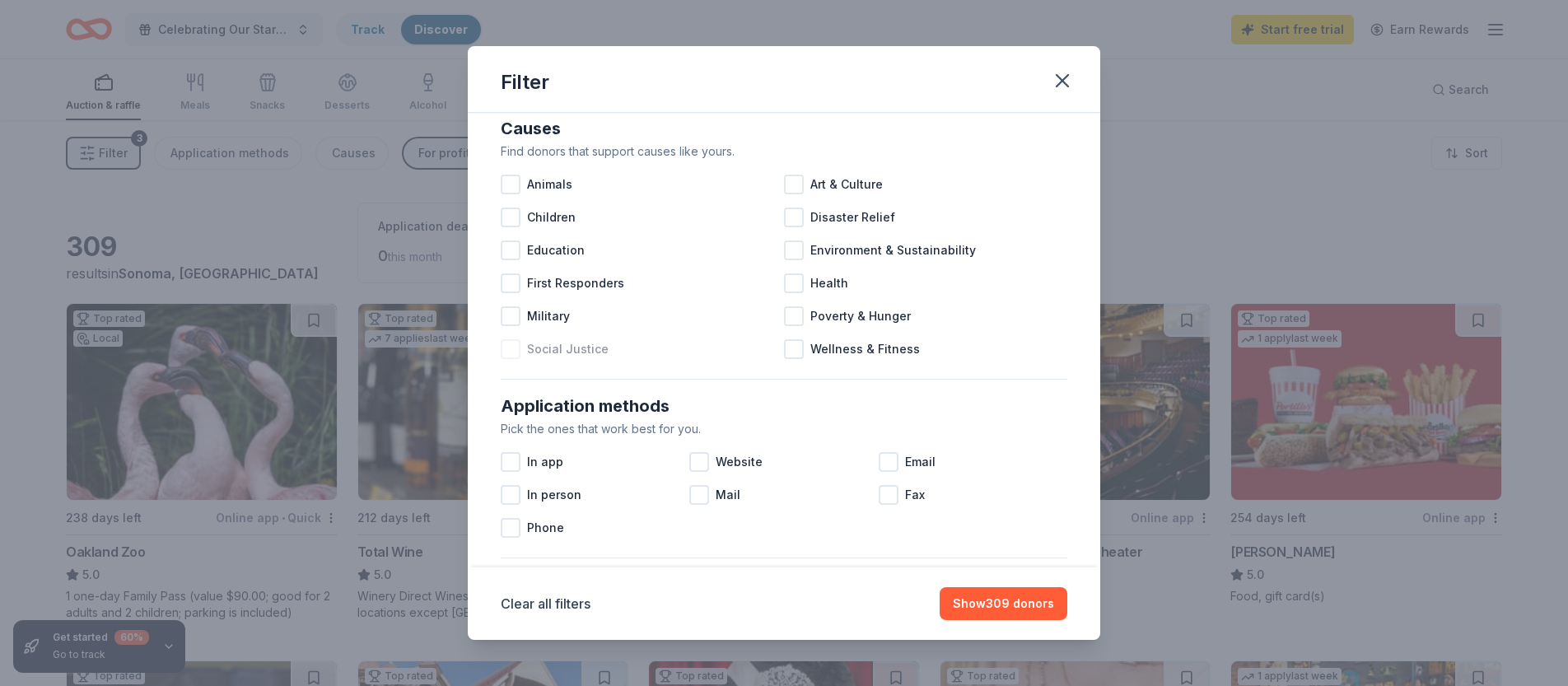
scroll to position [25, 0]
click at [998, 609] on button "Show 309 donors" at bounding box center [1003, 602] width 127 height 33
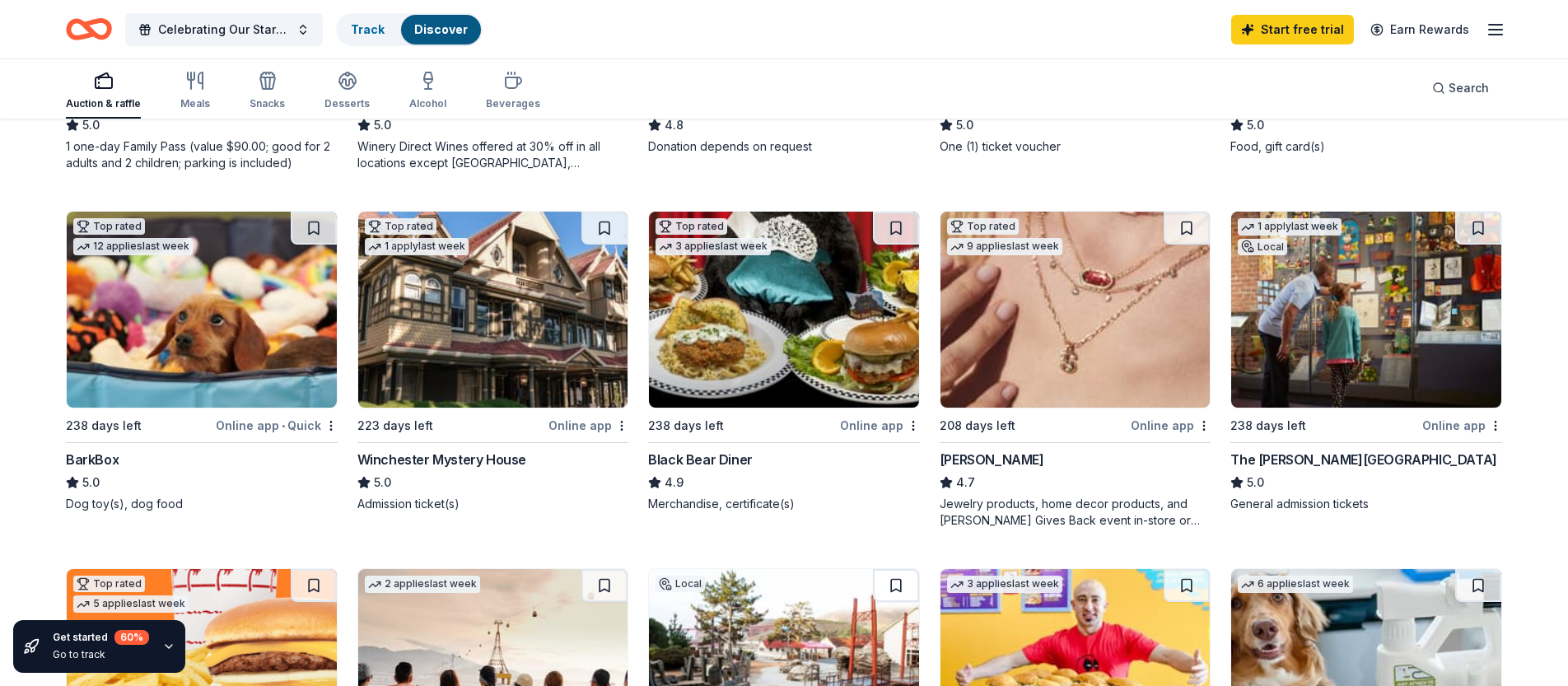
scroll to position [0, 0]
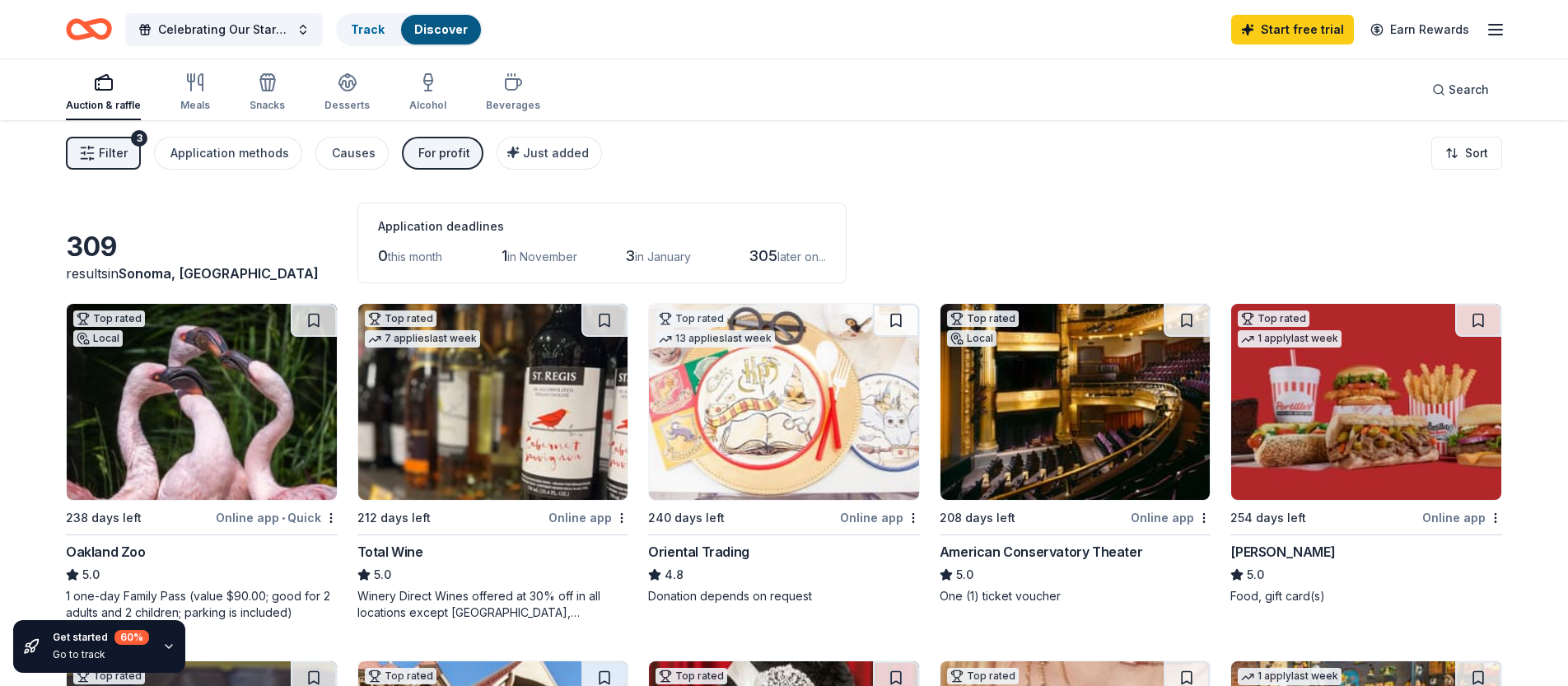
click at [711, 455] on img at bounding box center [784, 402] width 270 height 196
click at [193, 86] on icon "button" at bounding box center [195, 83] width 20 height 20
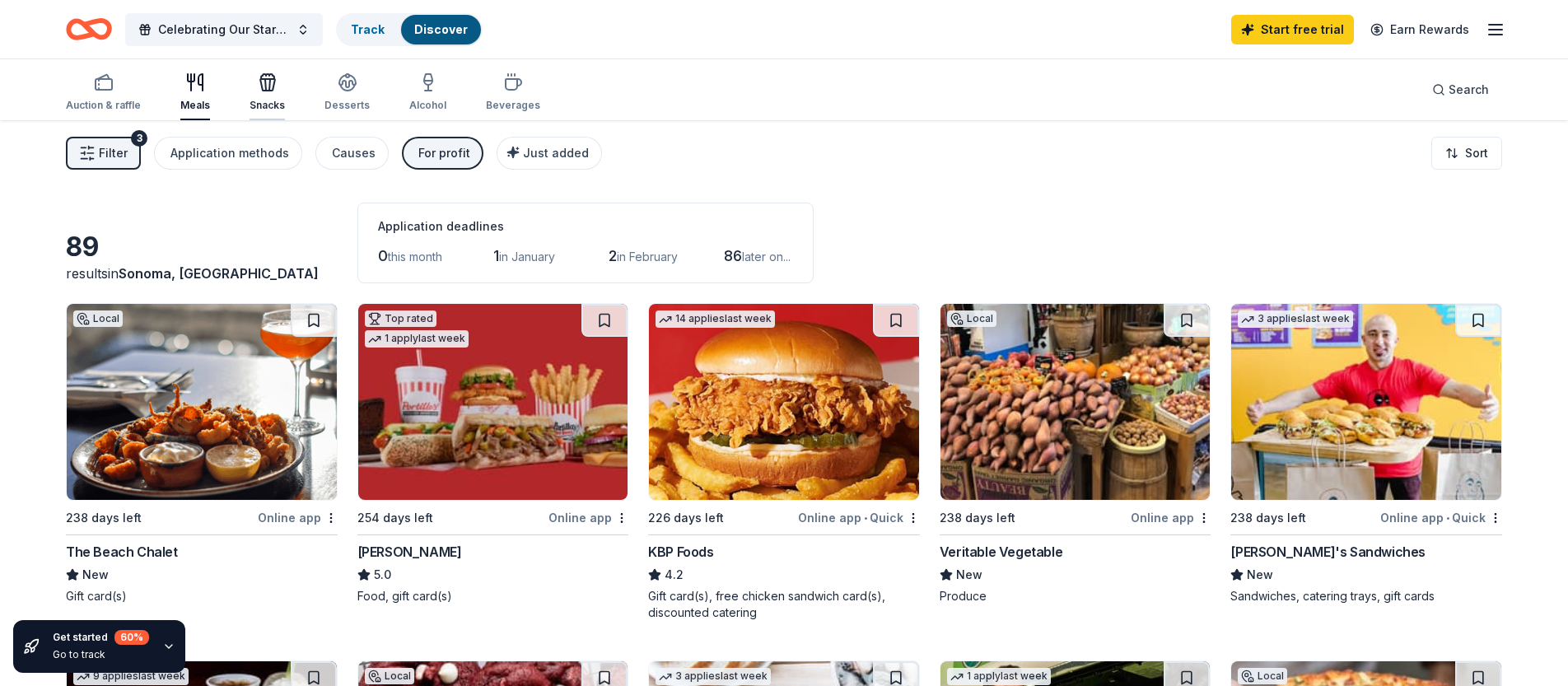
click at [258, 93] on div "Snacks" at bounding box center [267, 92] width 36 height 40
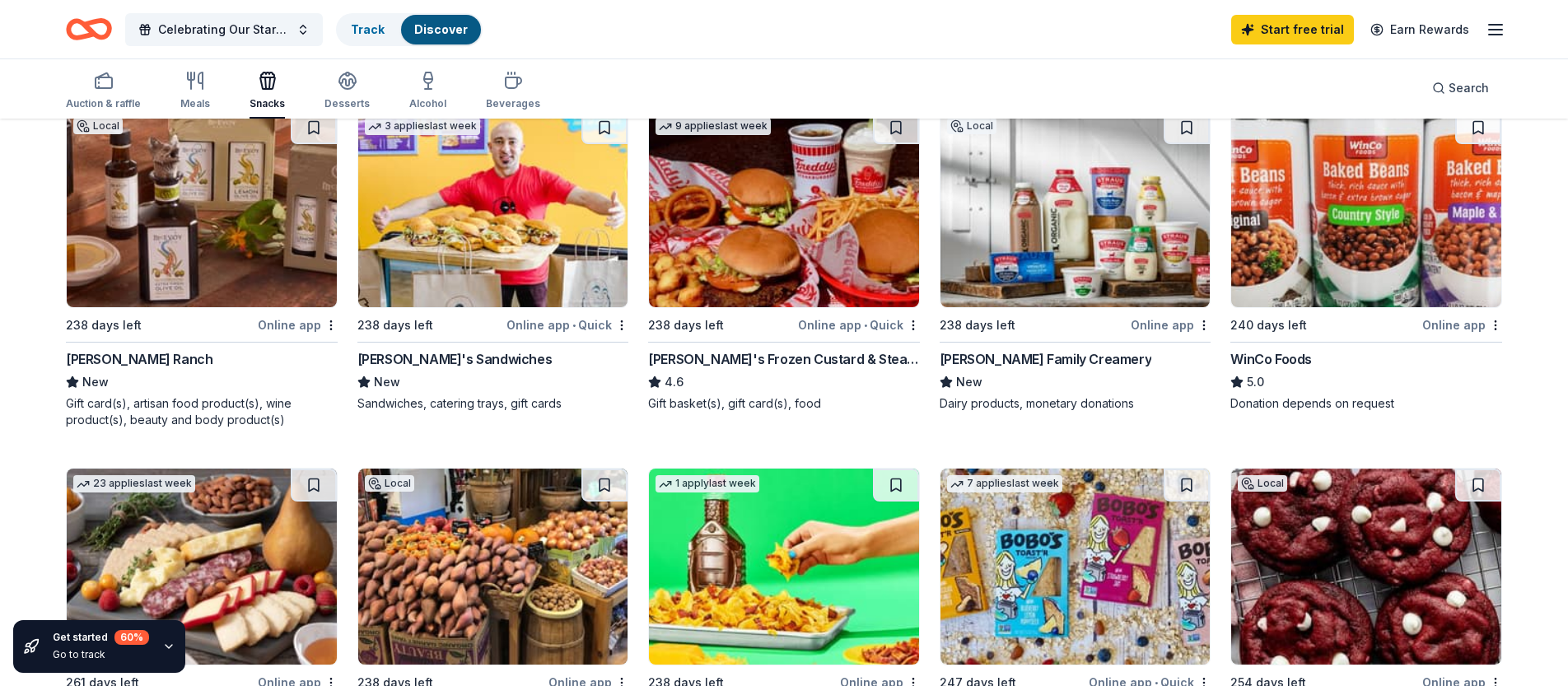
scroll to position [195, 0]
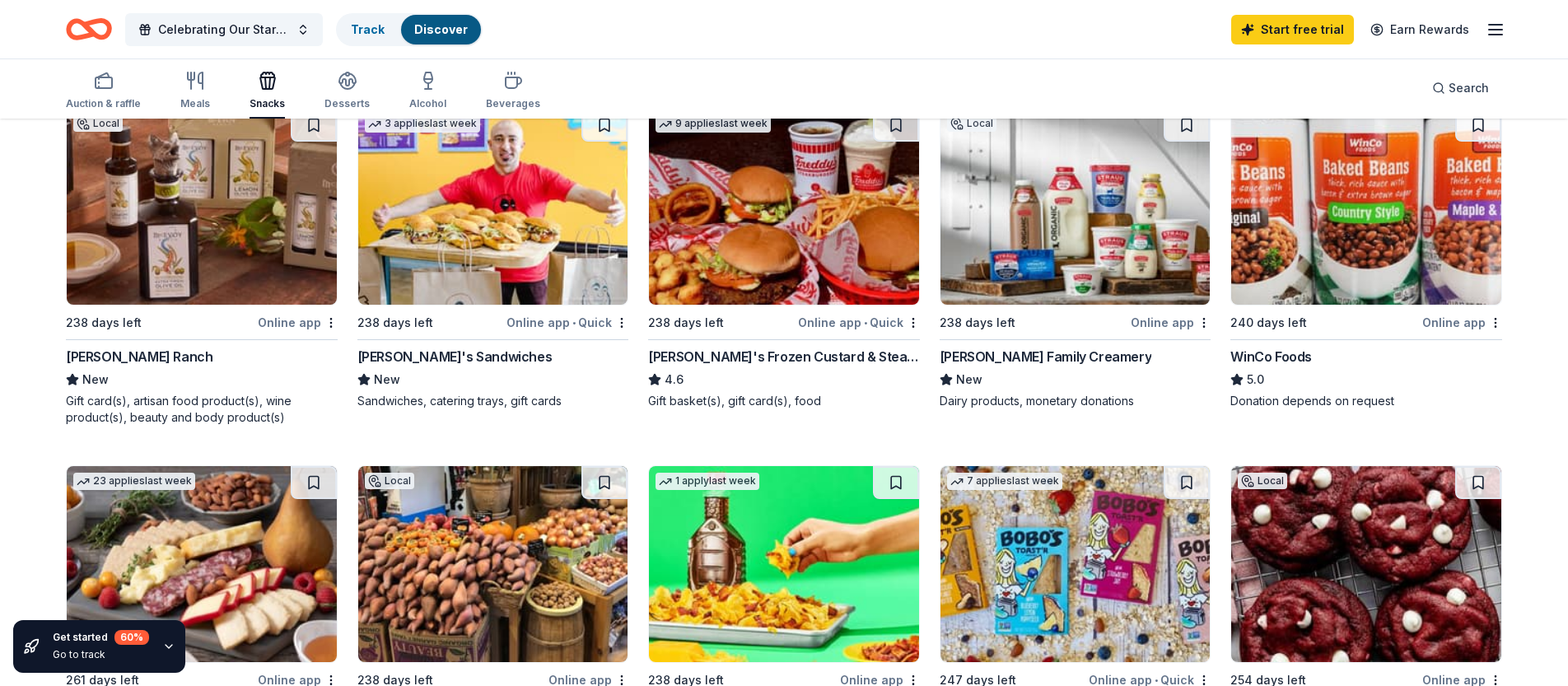
click at [1017, 237] on img at bounding box center [1076, 206] width 270 height 196
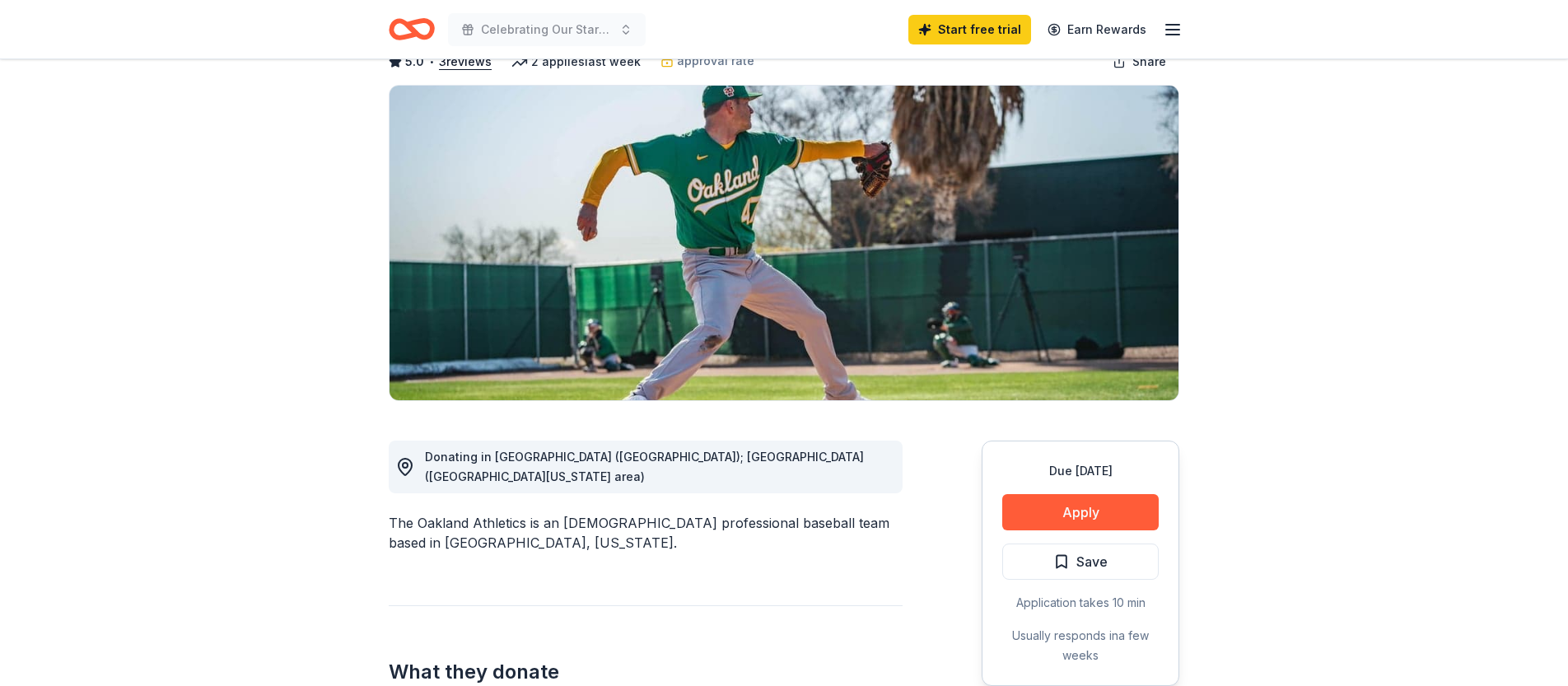
scroll to position [103, 0]
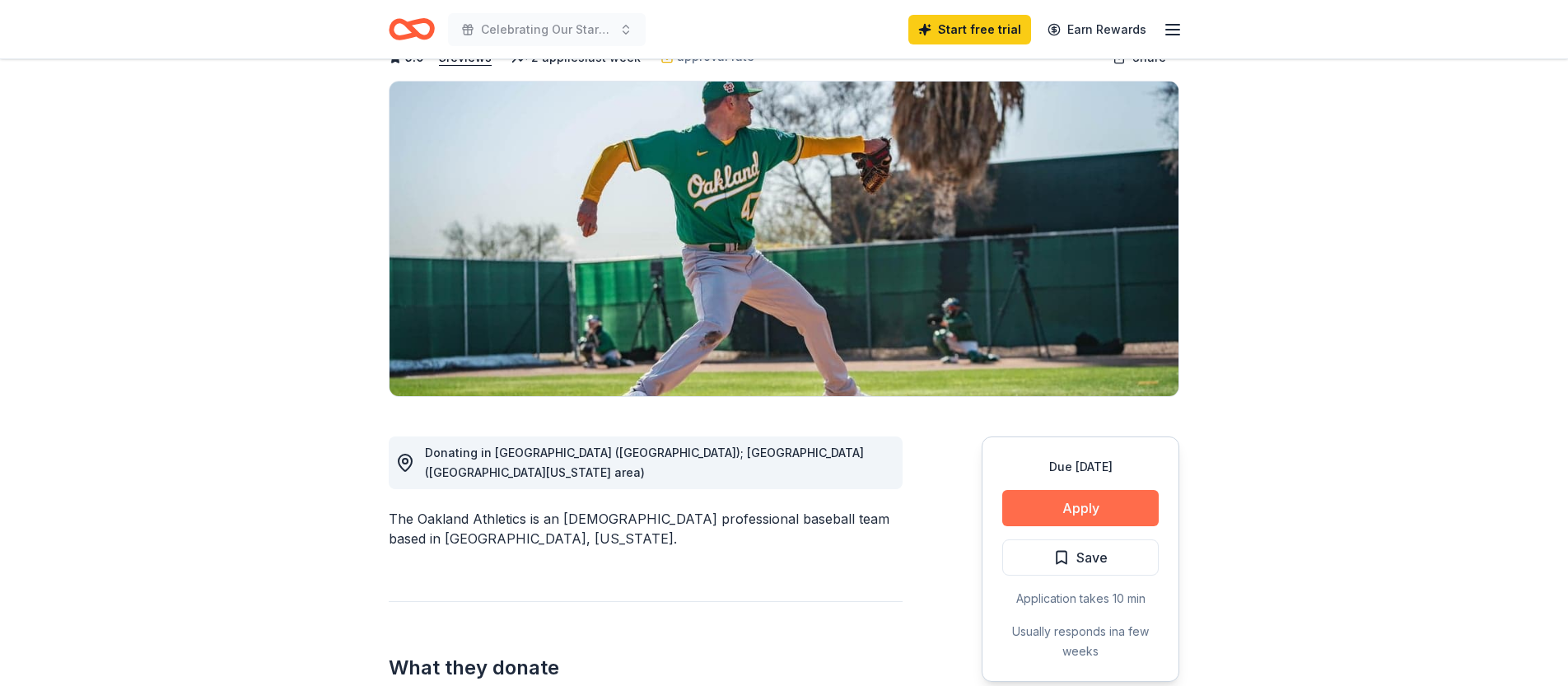
click at [1018, 511] on button "Apply" at bounding box center [1080, 508] width 156 height 36
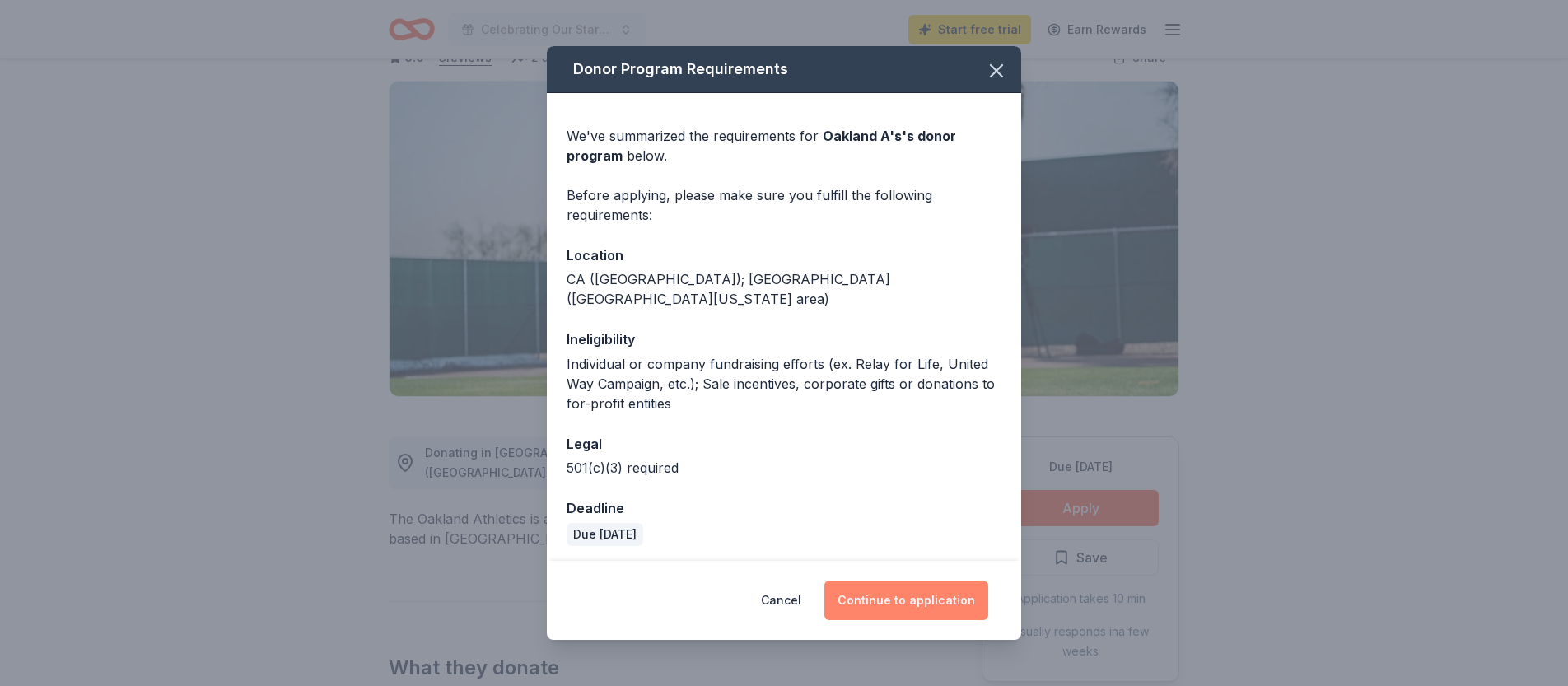
click at [912, 588] on button "Continue to application" at bounding box center [906, 600] width 164 height 40
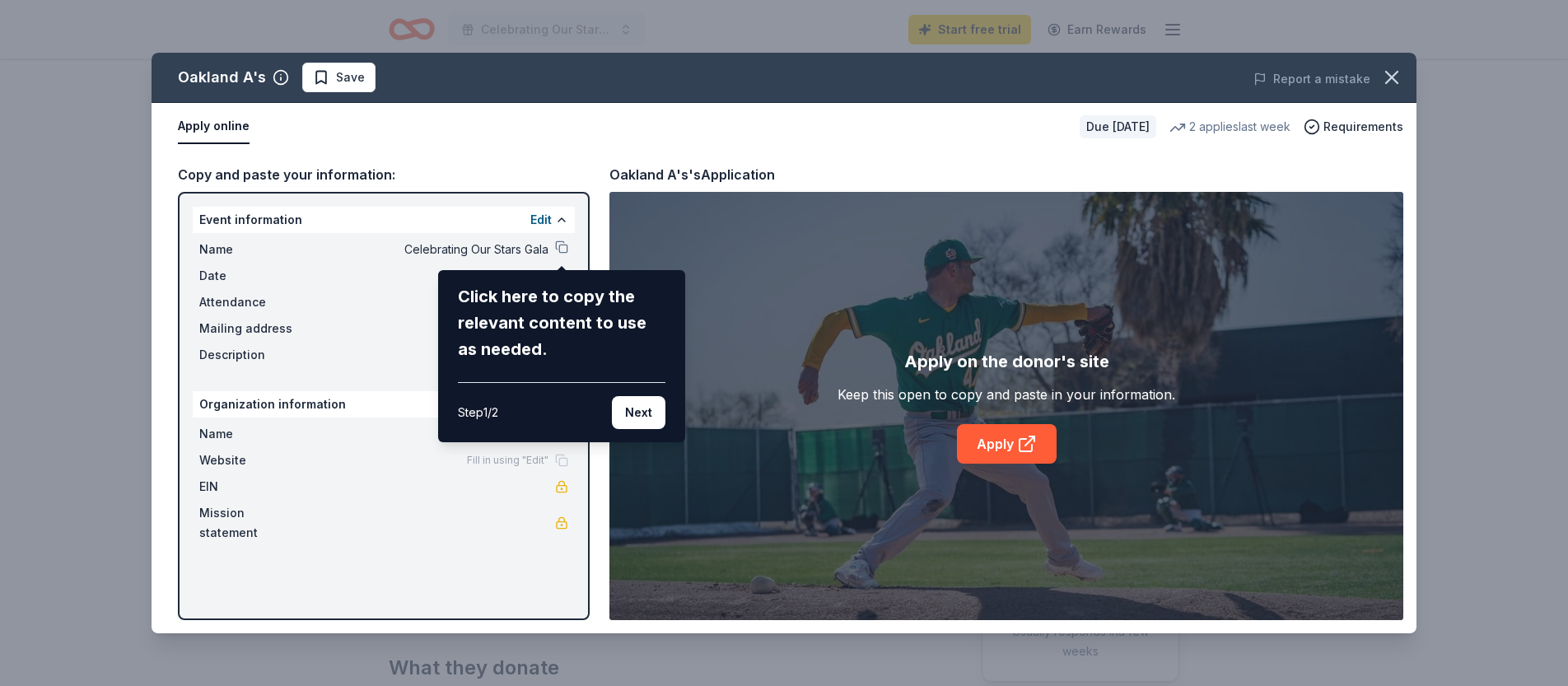
click at [220, 219] on div "Oakland A's Save Report a mistake Apply online Due in 238 days 2 applies last w…" at bounding box center [784, 343] width 1265 height 581
click at [647, 418] on button "Next" at bounding box center [638, 412] width 54 height 33
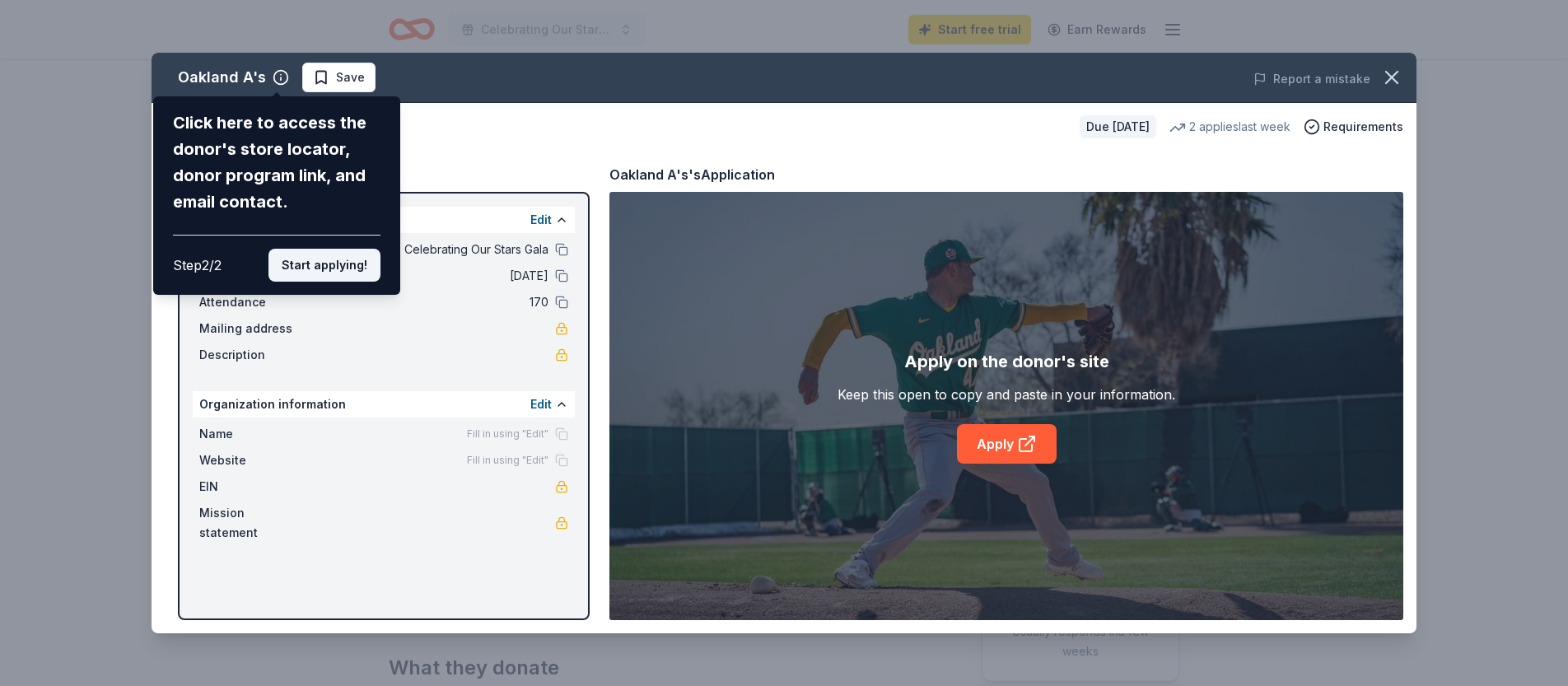
click at [293, 267] on button "Start applying!" at bounding box center [324, 264] width 112 height 33
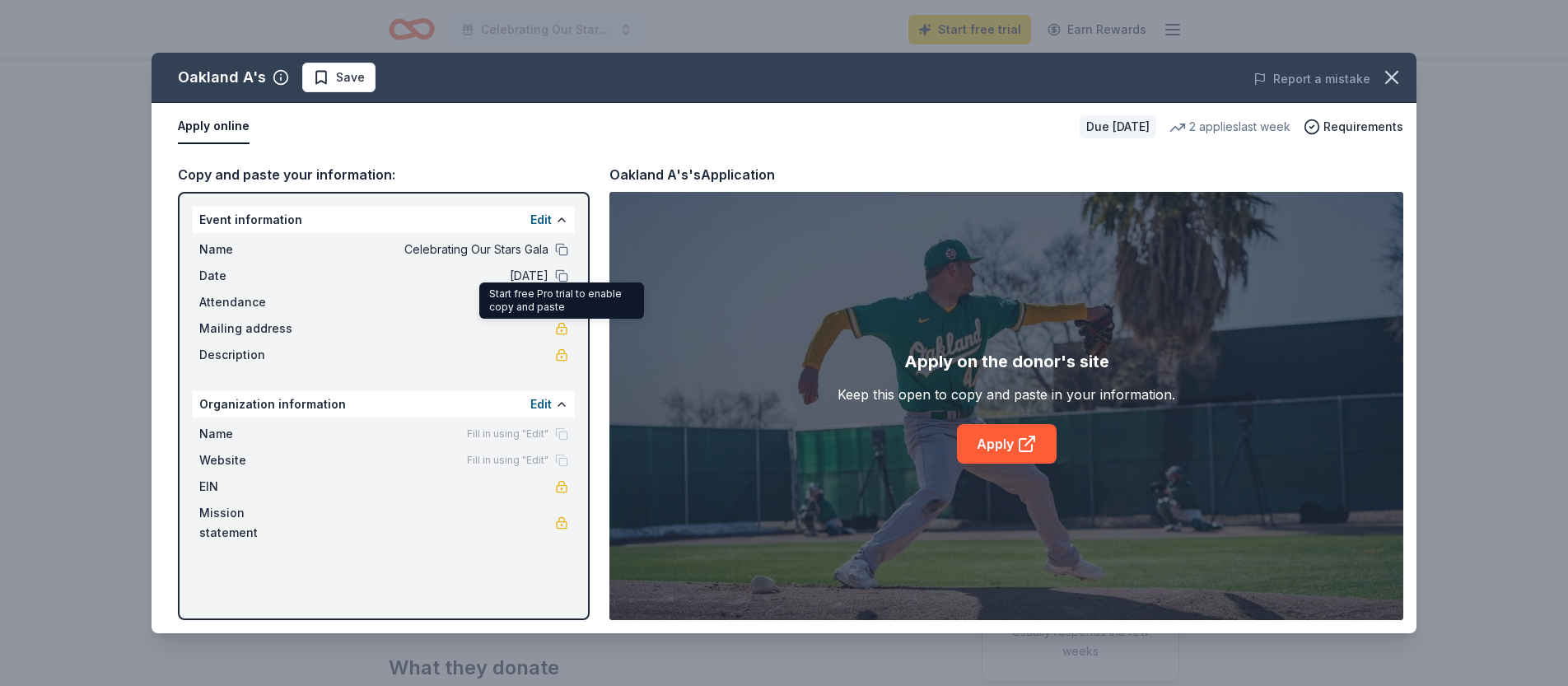
click at [555, 328] on link at bounding box center [561, 328] width 13 height 13
click at [506, 429] on span "Fill in using "Edit"" at bounding box center [508, 433] width 82 height 13
click at [539, 402] on button "Edit" at bounding box center [541, 405] width 22 height 20
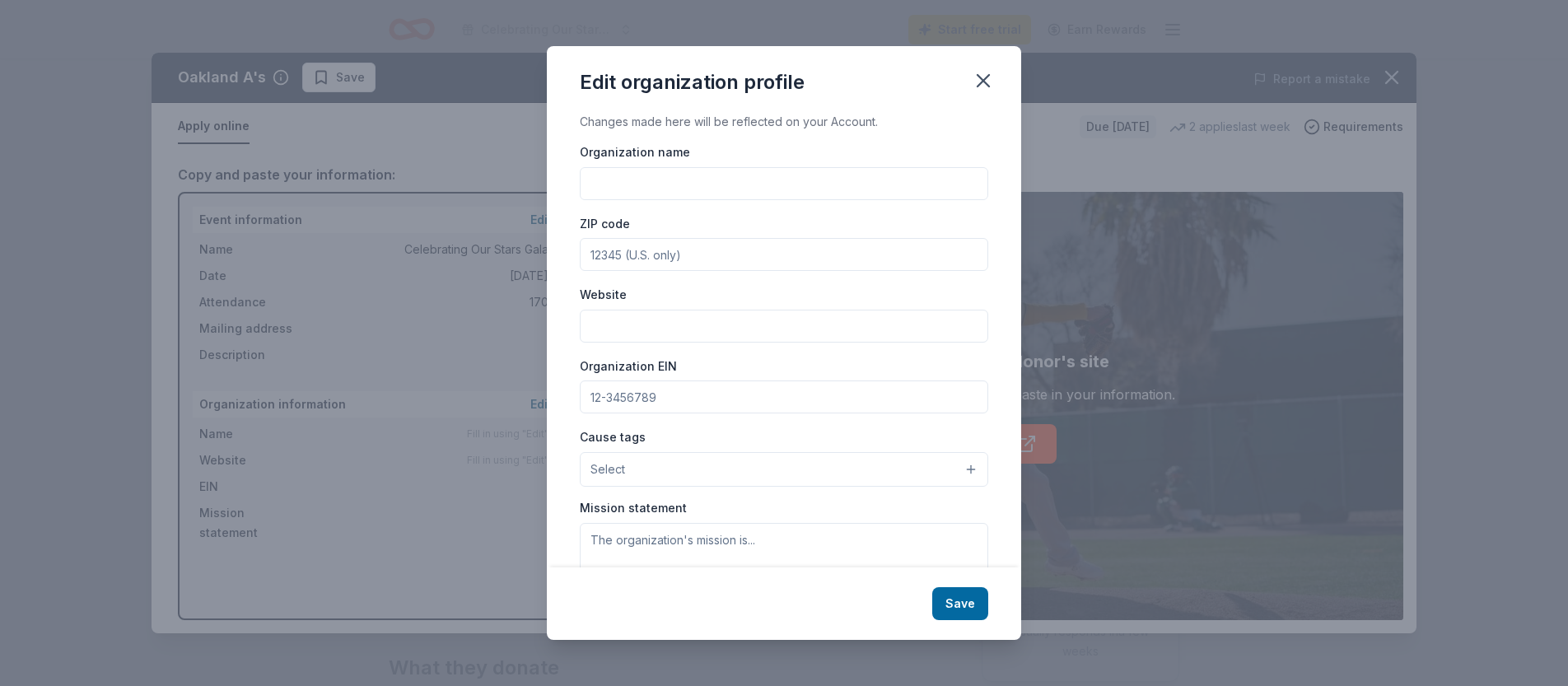
click at [664, 178] on input "Organization name" at bounding box center [784, 183] width 409 height 33
type input "Sweetwater Spectrum"
click at [700, 254] on input "ZIP code" at bounding box center [784, 254] width 409 height 33
type input "95476"
click at [691, 318] on input "Website" at bounding box center [784, 325] width 409 height 33
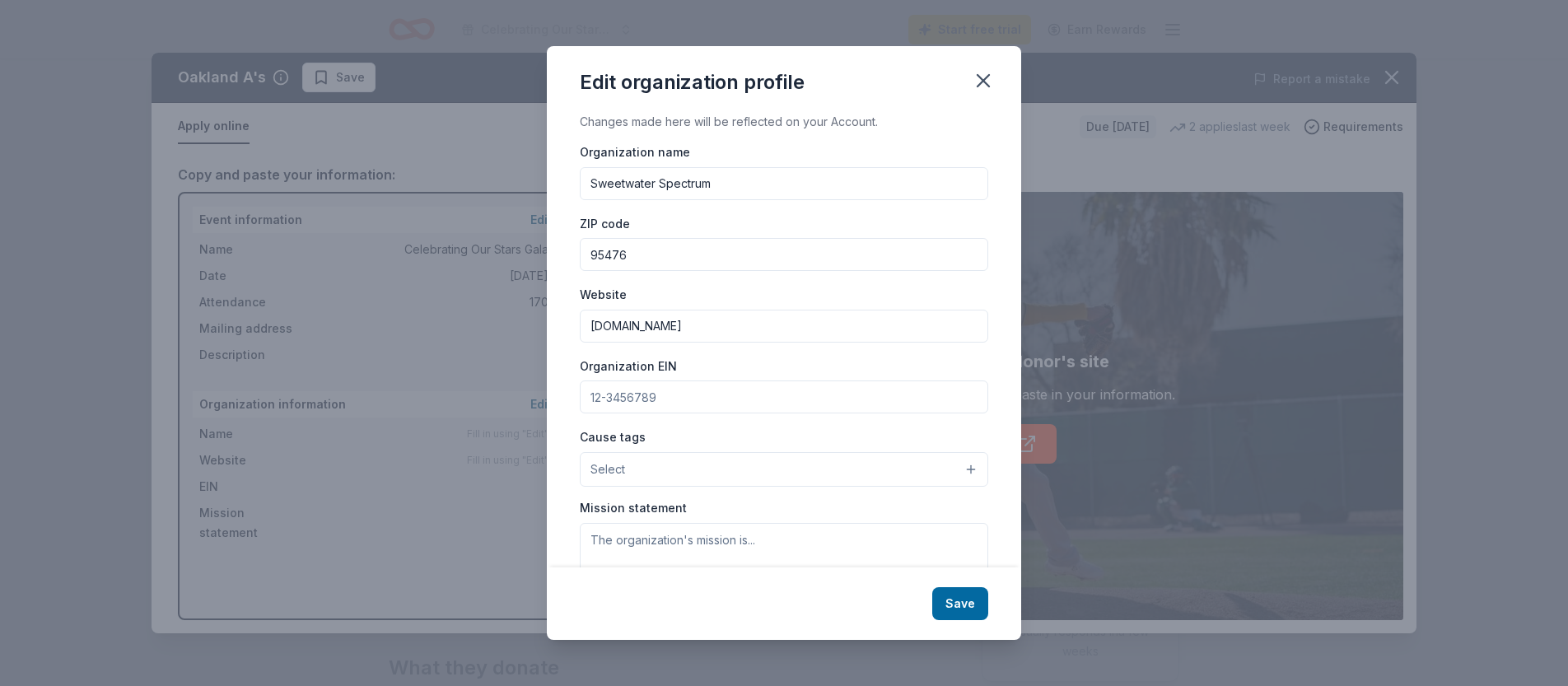
type input "[DOMAIN_NAME]"
click at [678, 404] on input "Organization EIN" at bounding box center [784, 397] width 409 height 33
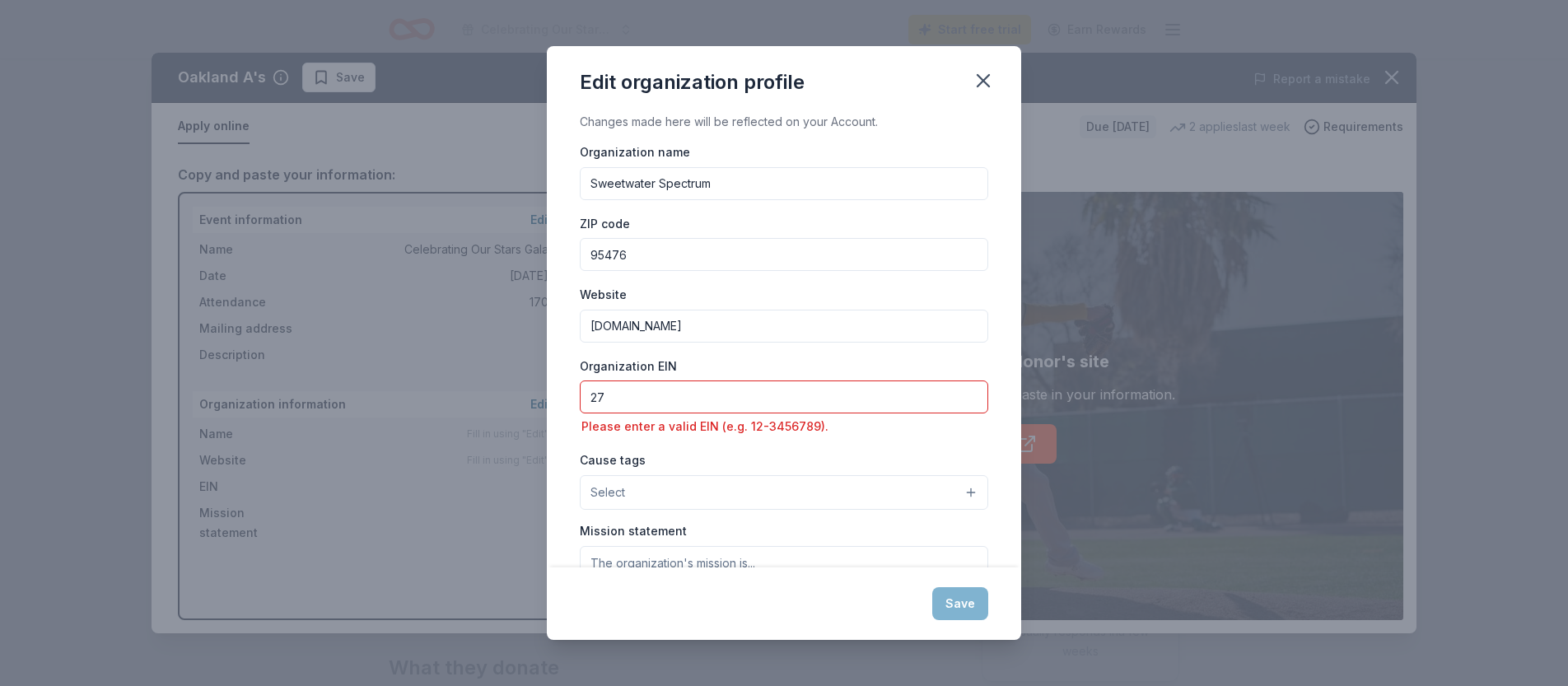
type input "2"
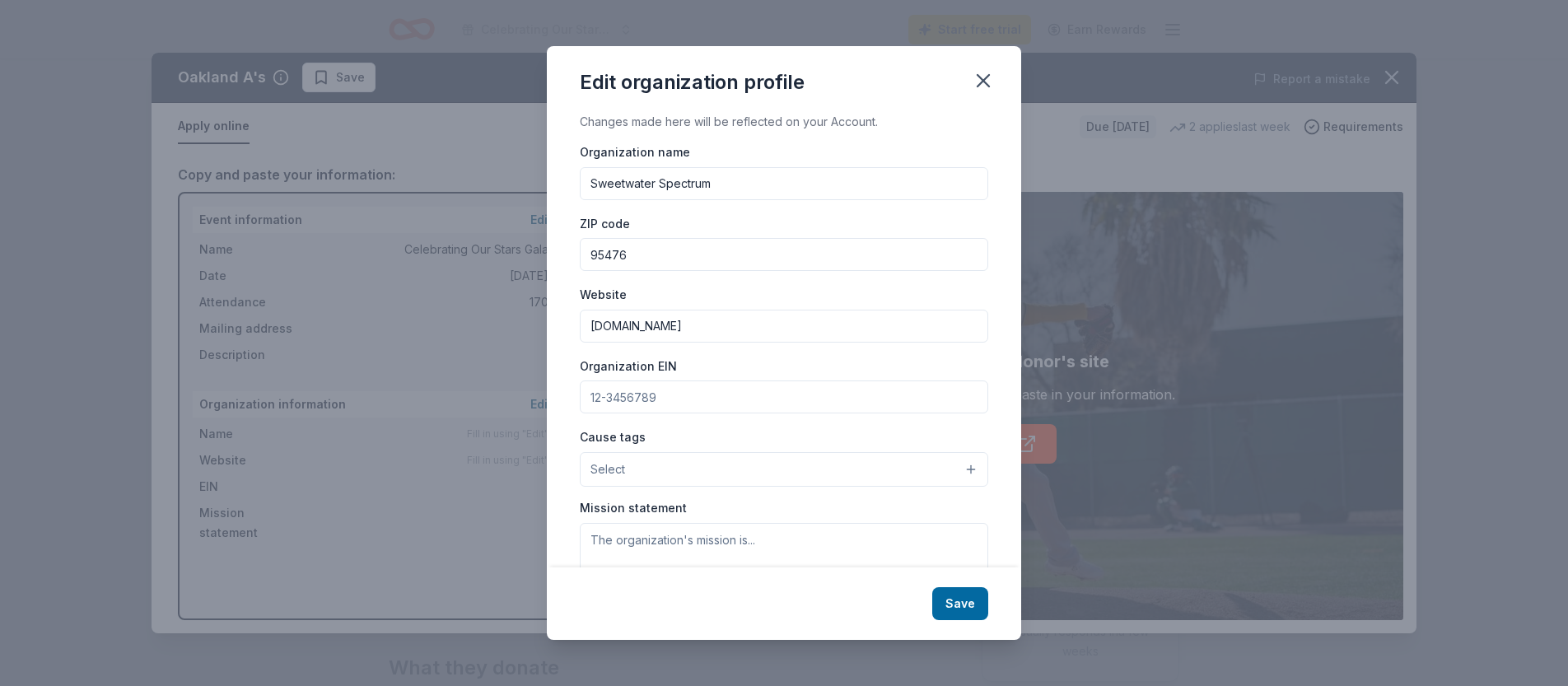
paste input "270184641"
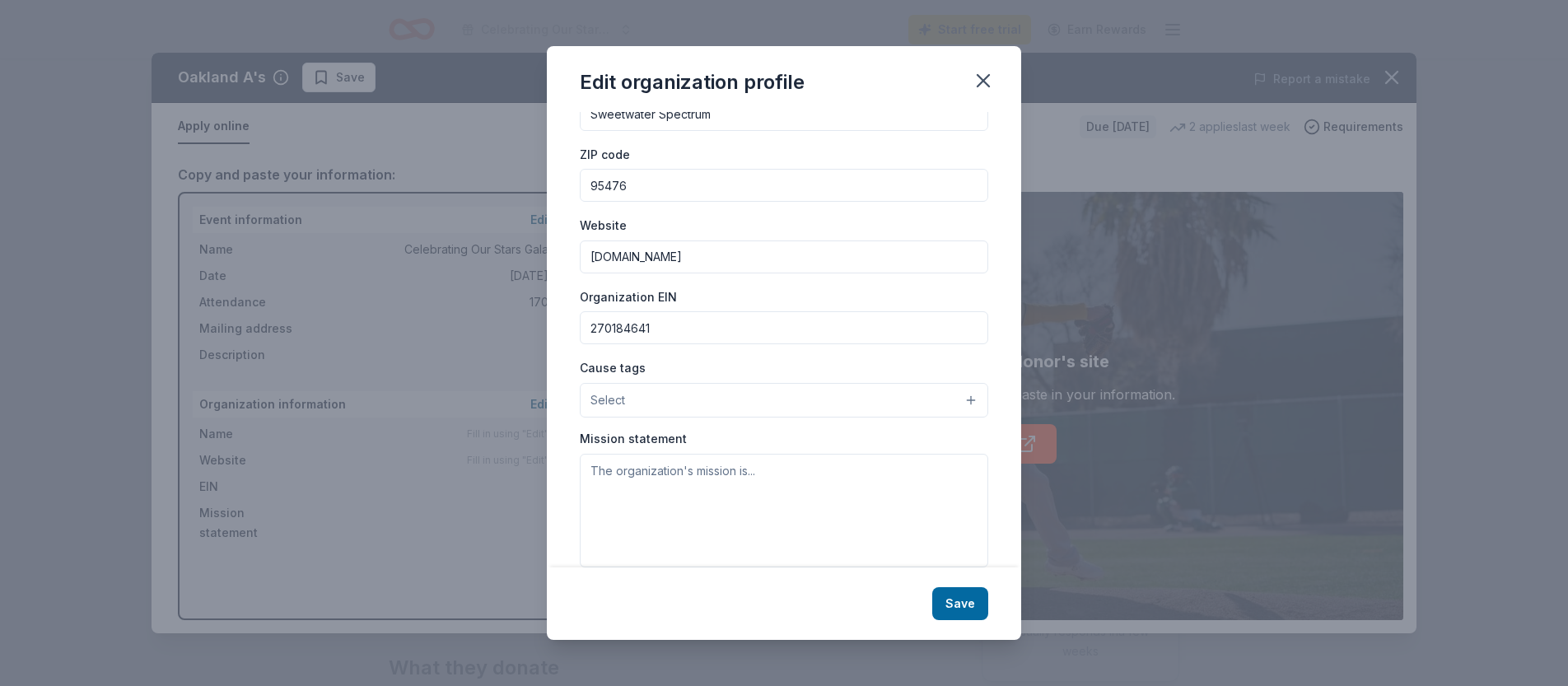
scroll to position [95, 0]
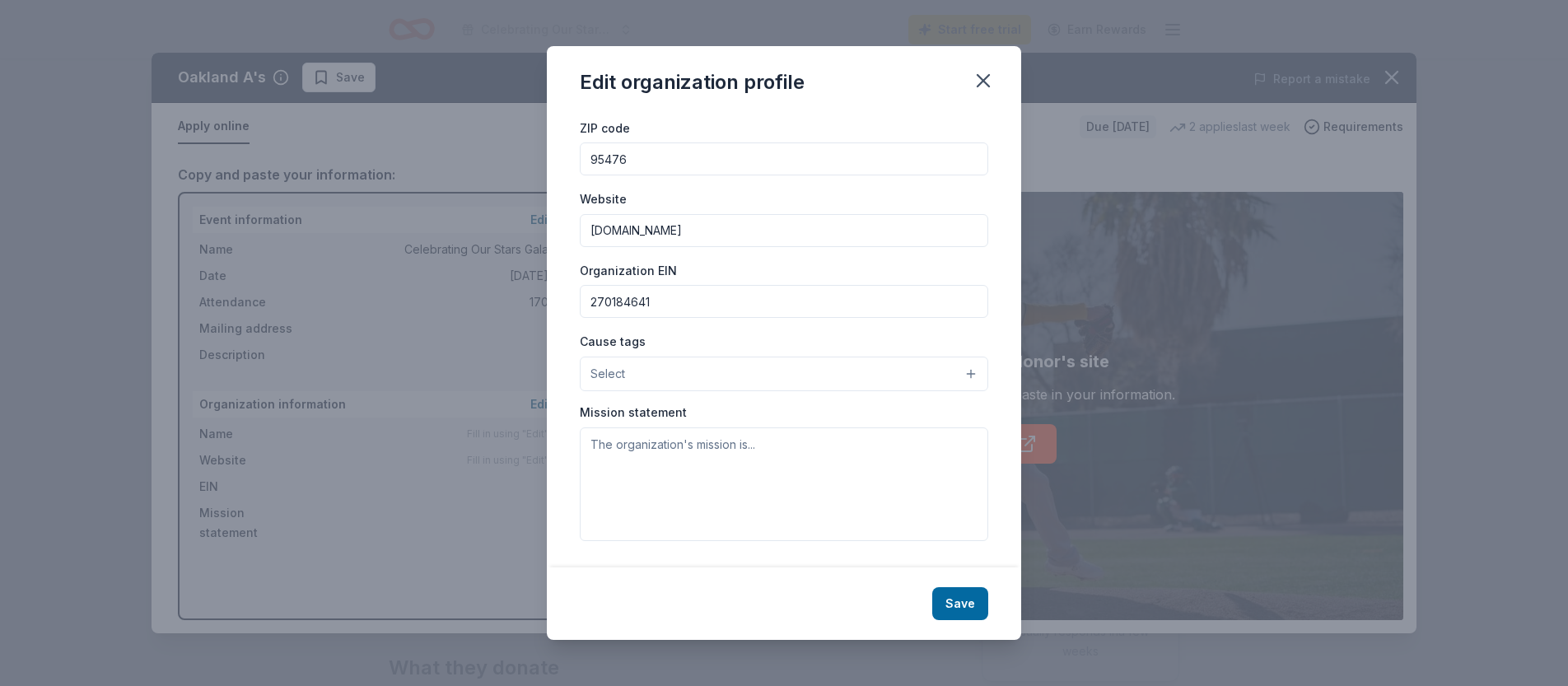
type input "270184641"
click at [713, 448] on textarea at bounding box center [784, 484] width 409 height 113
paste textarea "To provide adults with [MEDICAL_DATA], or similar intellectual / developmental …"
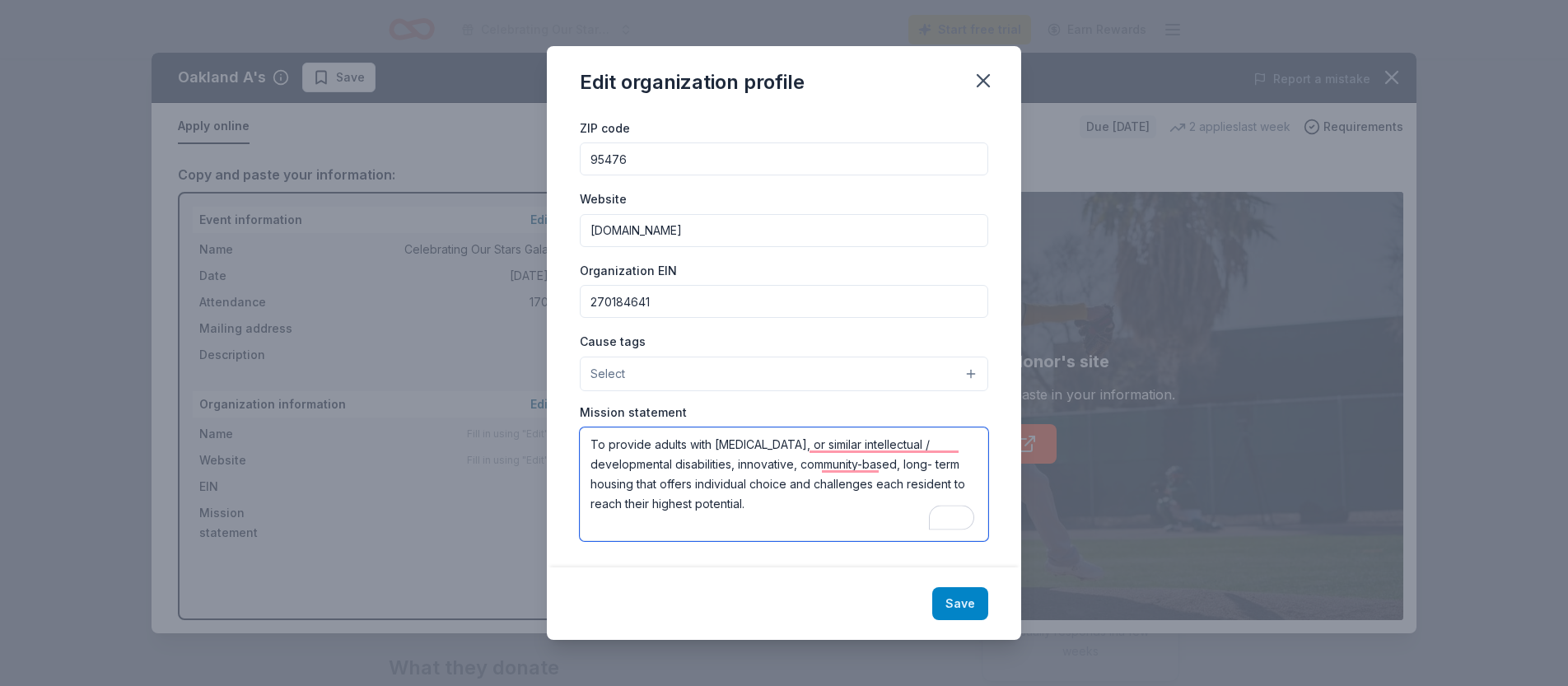
type textarea "To provide adults with [MEDICAL_DATA], or similar intellectual / developmental …"
click at [965, 610] on button "Save" at bounding box center [959, 602] width 56 height 33
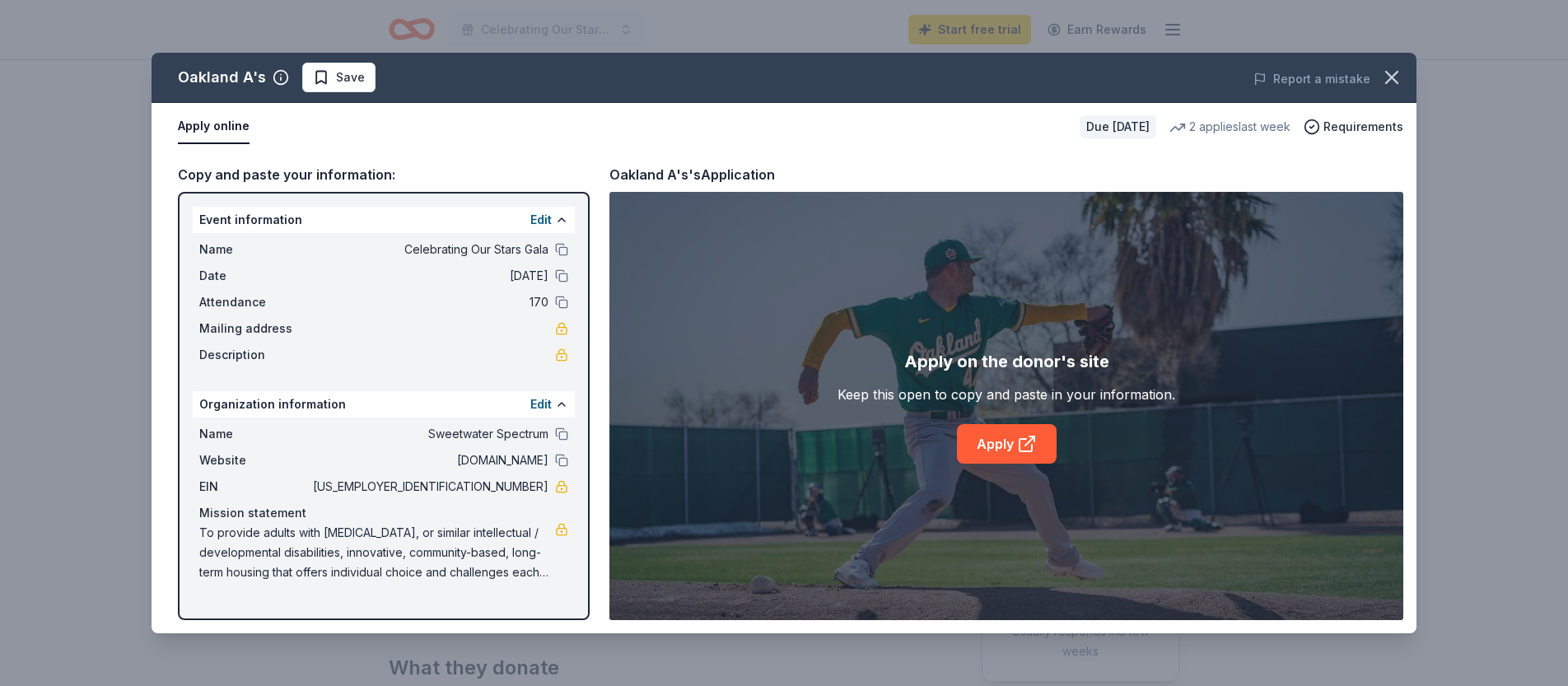
click at [1008, 447] on link "Apply" at bounding box center [1006, 444] width 99 height 40
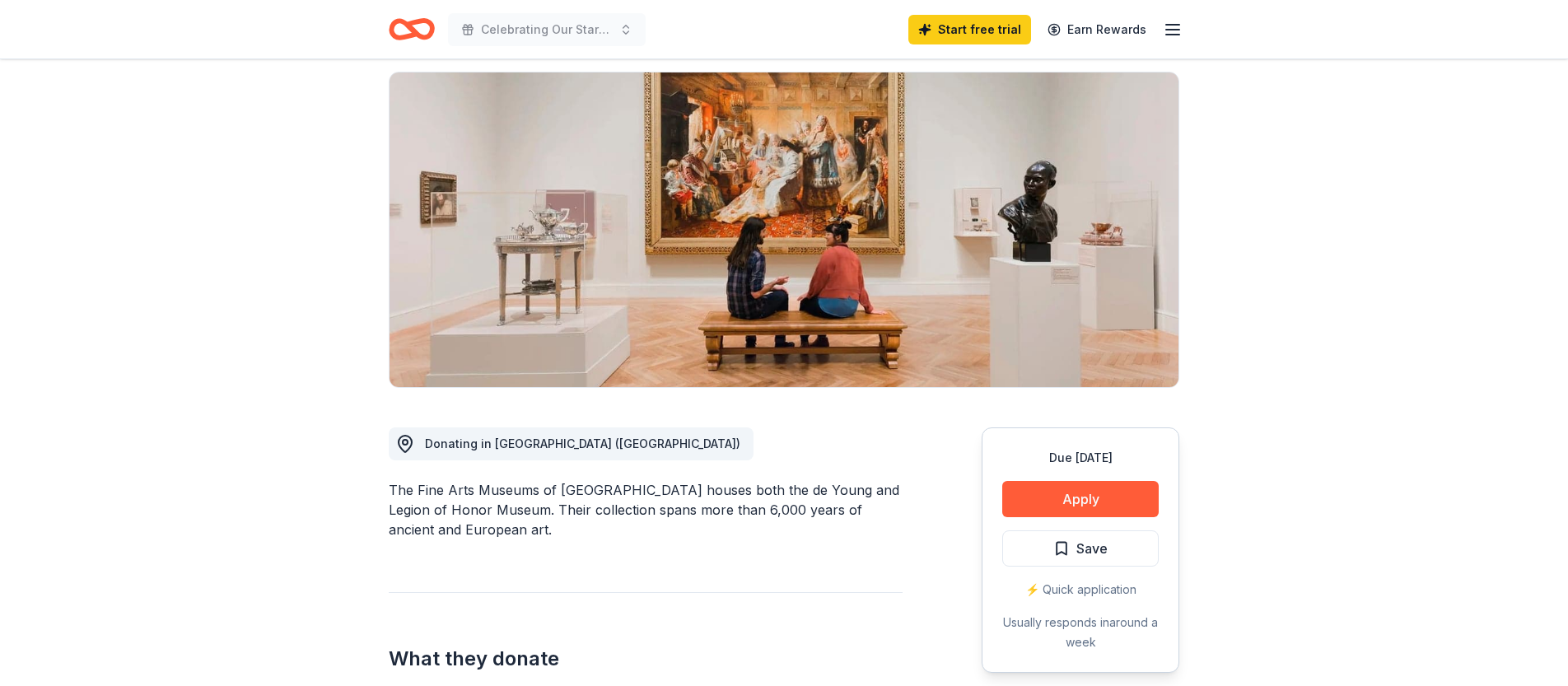
scroll to position [113, 0]
click at [1041, 502] on button "Apply" at bounding box center [1080, 498] width 156 height 36
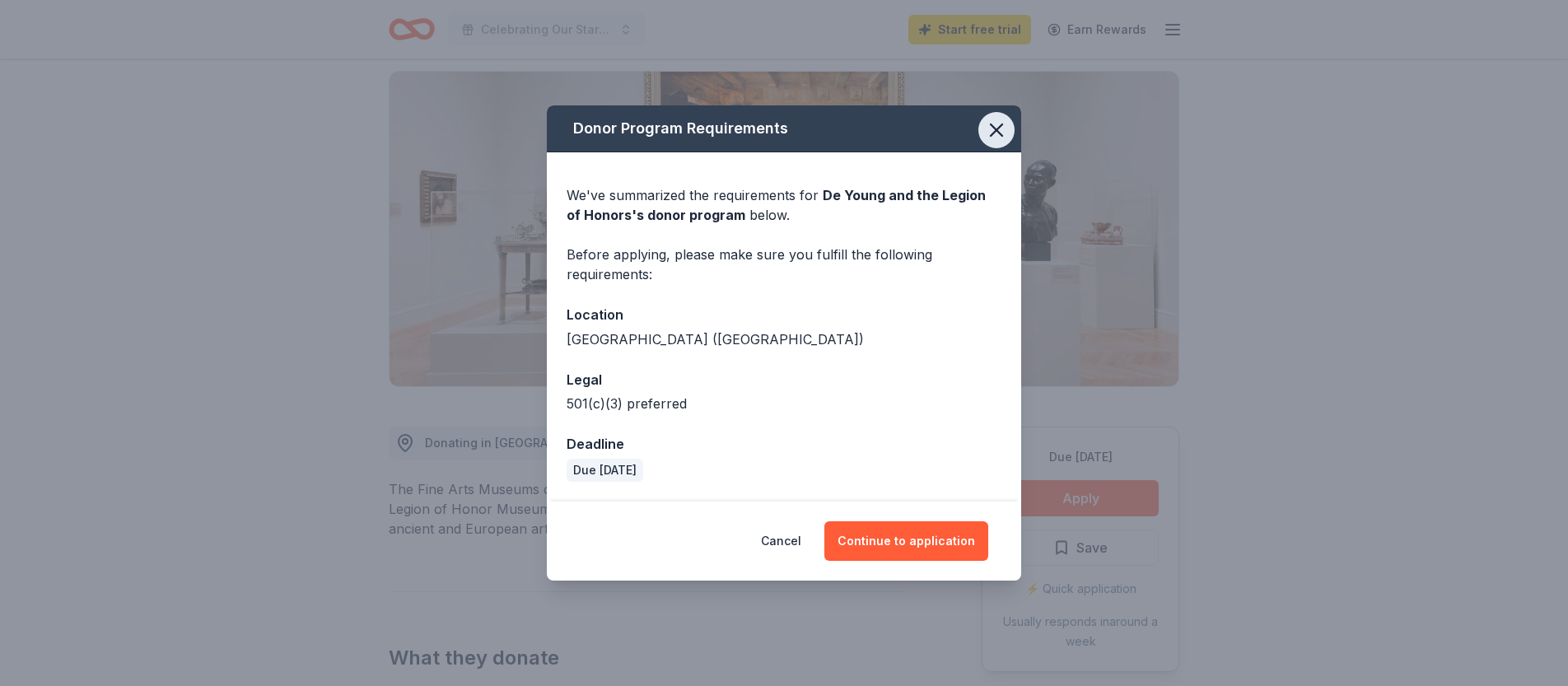
click at [994, 132] on icon "button" at bounding box center [996, 130] width 12 height 12
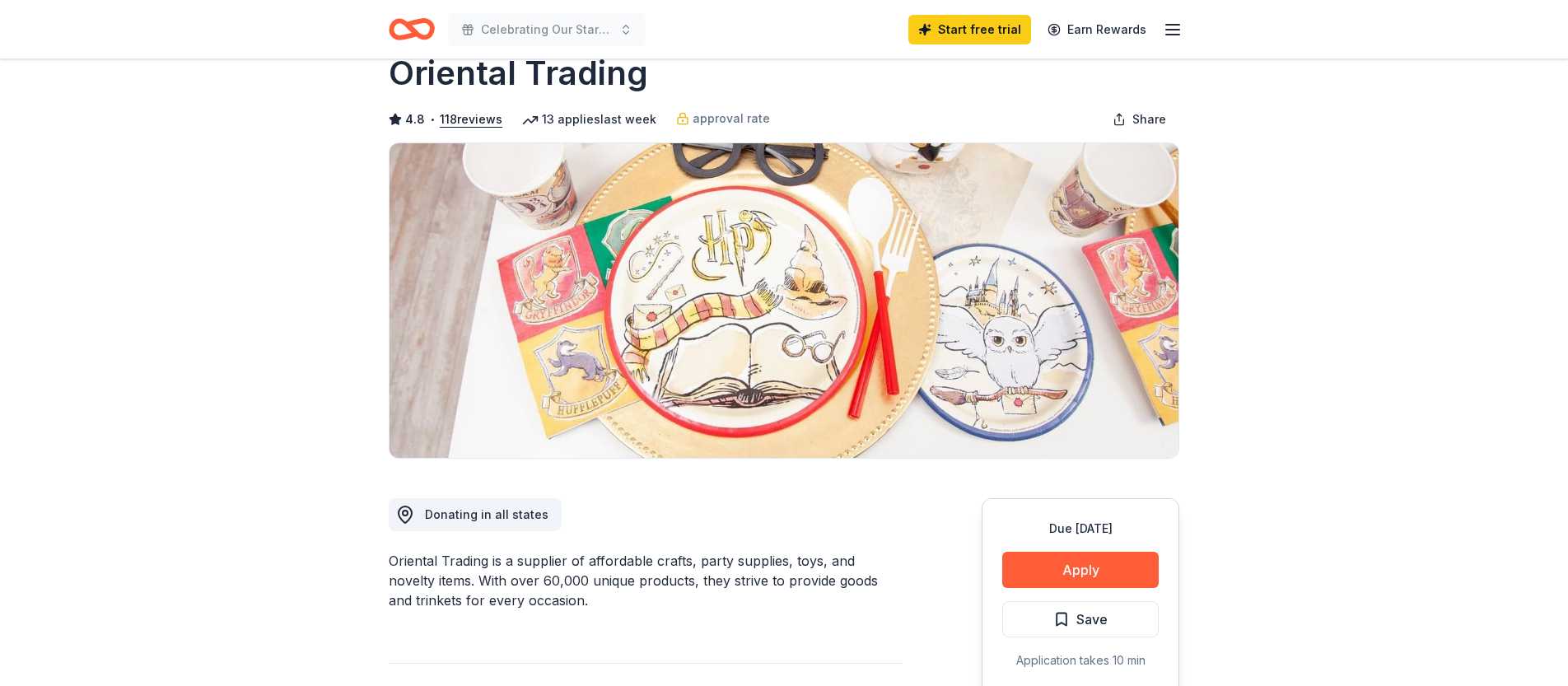
scroll to position [43, 0]
click at [1057, 577] on button "Apply" at bounding box center [1080, 569] width 156 height 36
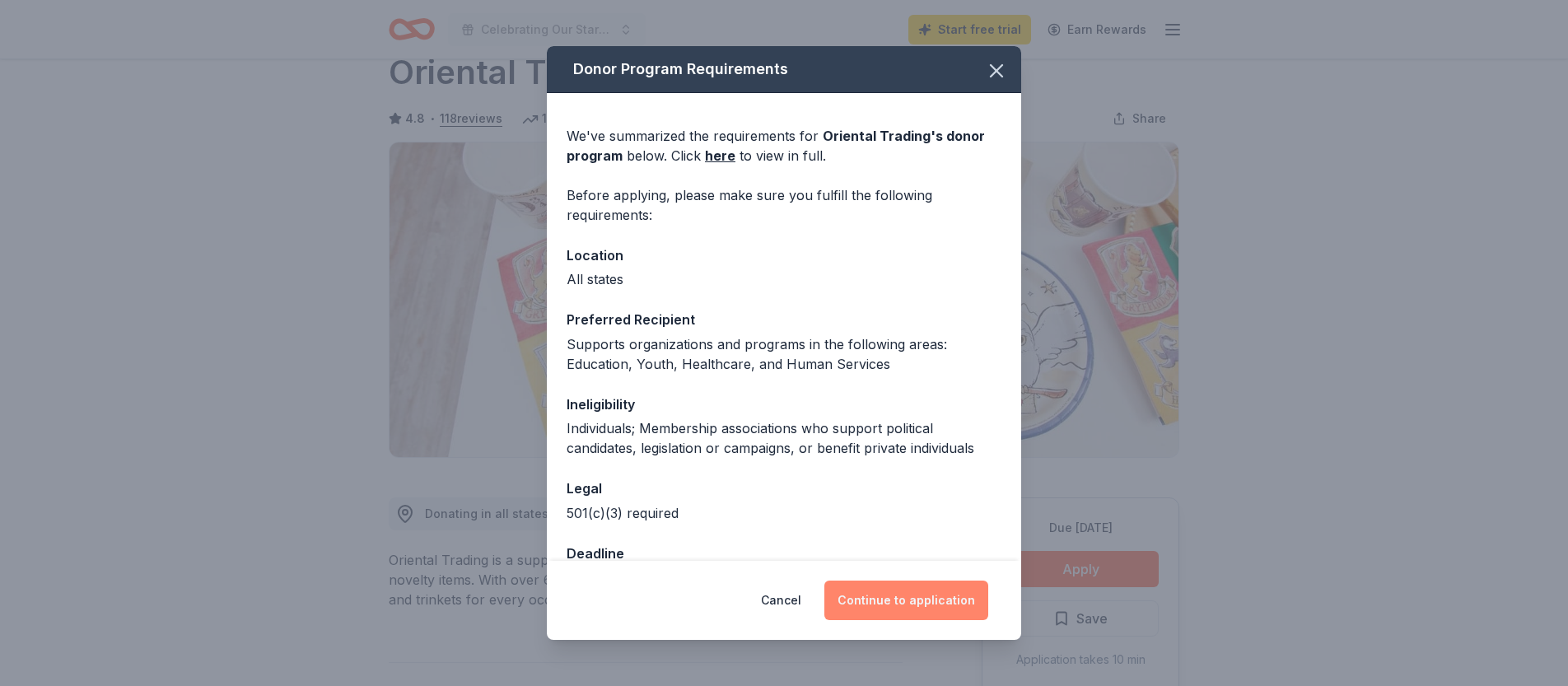
click at [918, 599] on button "Continue to application" at bounding box center [906, 600] width 164 height 40
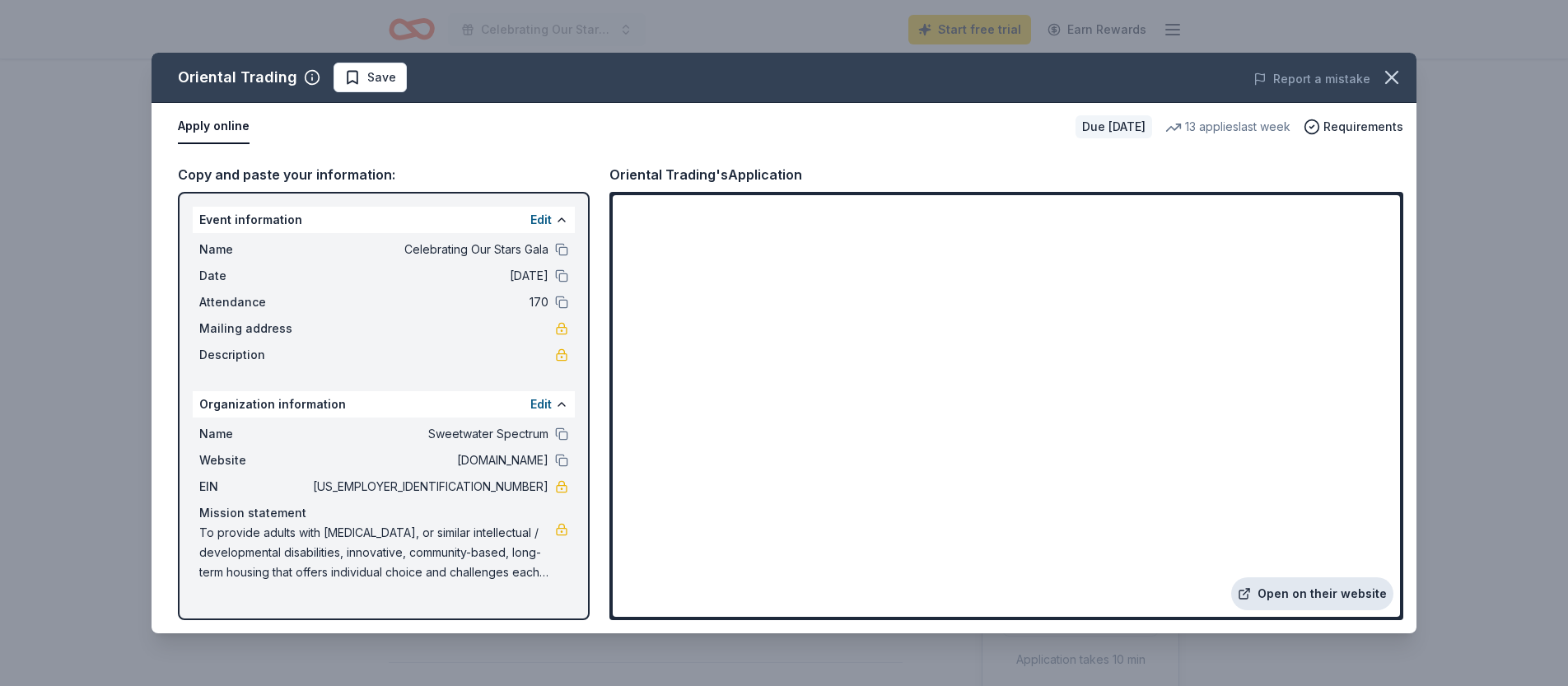
click at [1335, 597] on link "Open on their website" at bounding box center [1311, 594] width 162 height 33
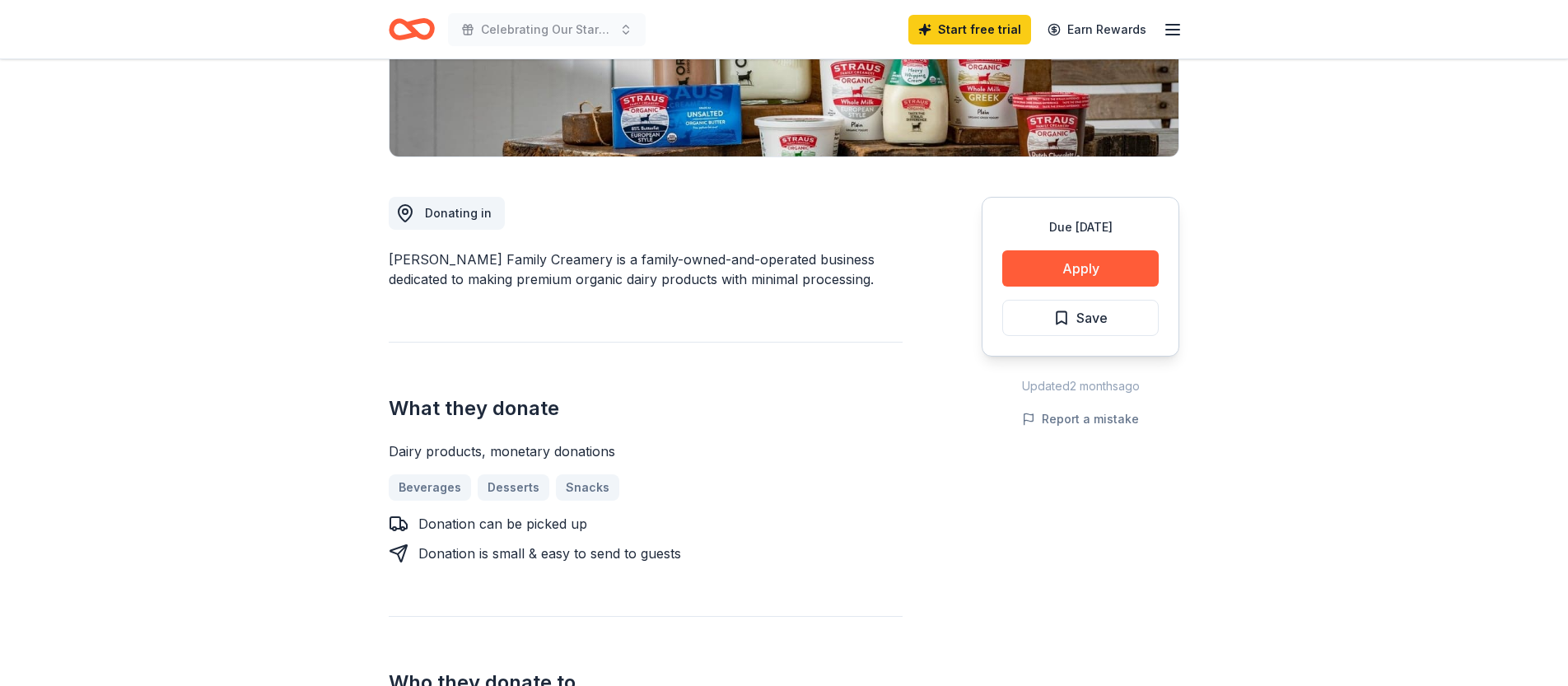
scroll to position [347, 0]
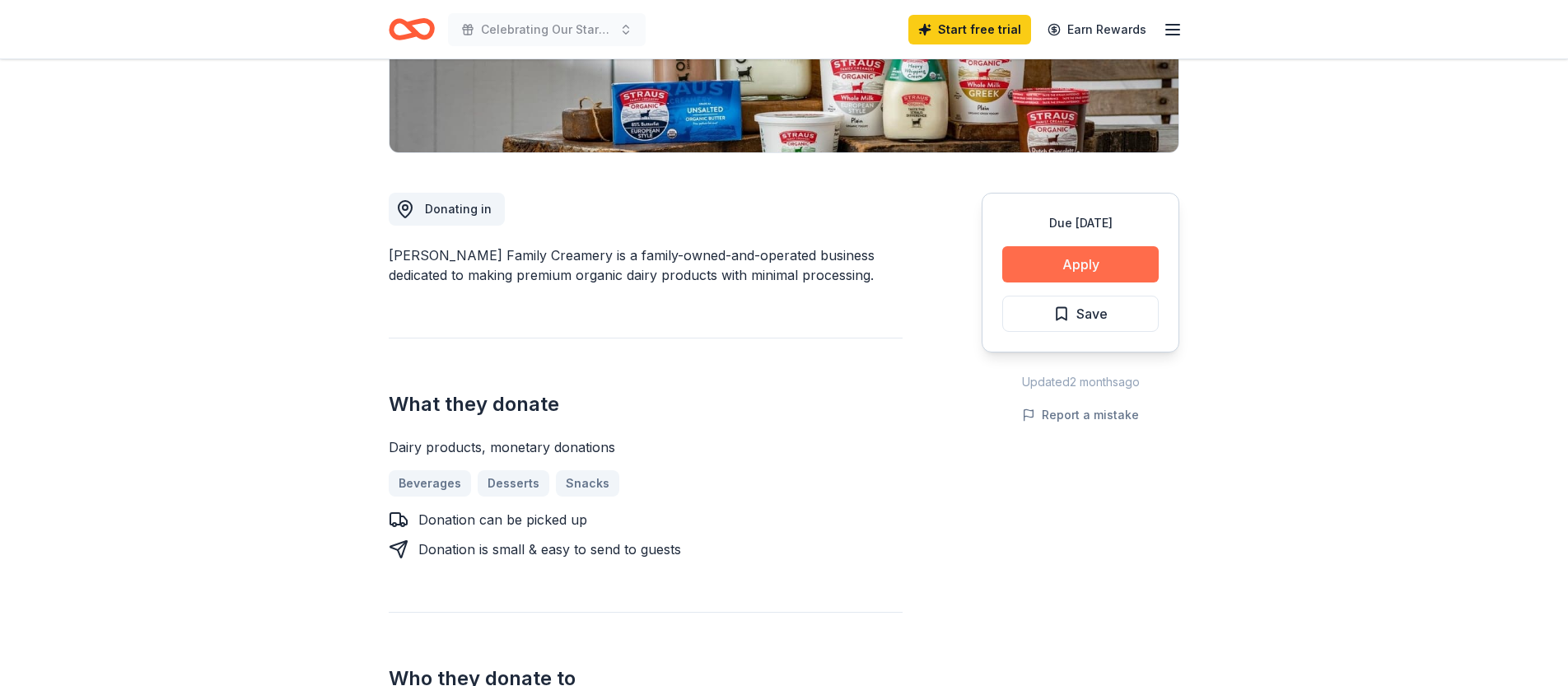
click at [1028, 258] on button "Apply" at bounding box center [1080, 264] width 156 height 36
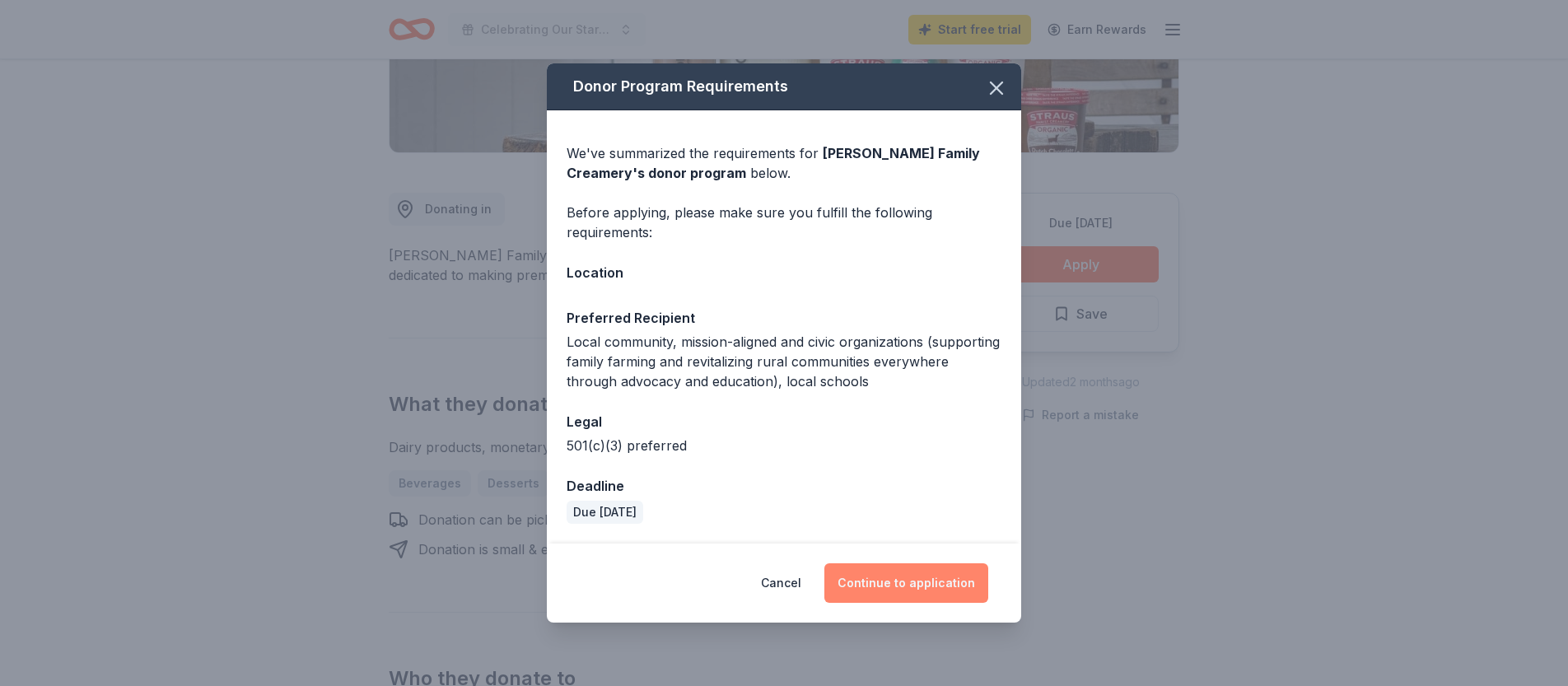
click at [878, 590] on button "Continue to application" at bounding box center [906, 583] width 164 height 40
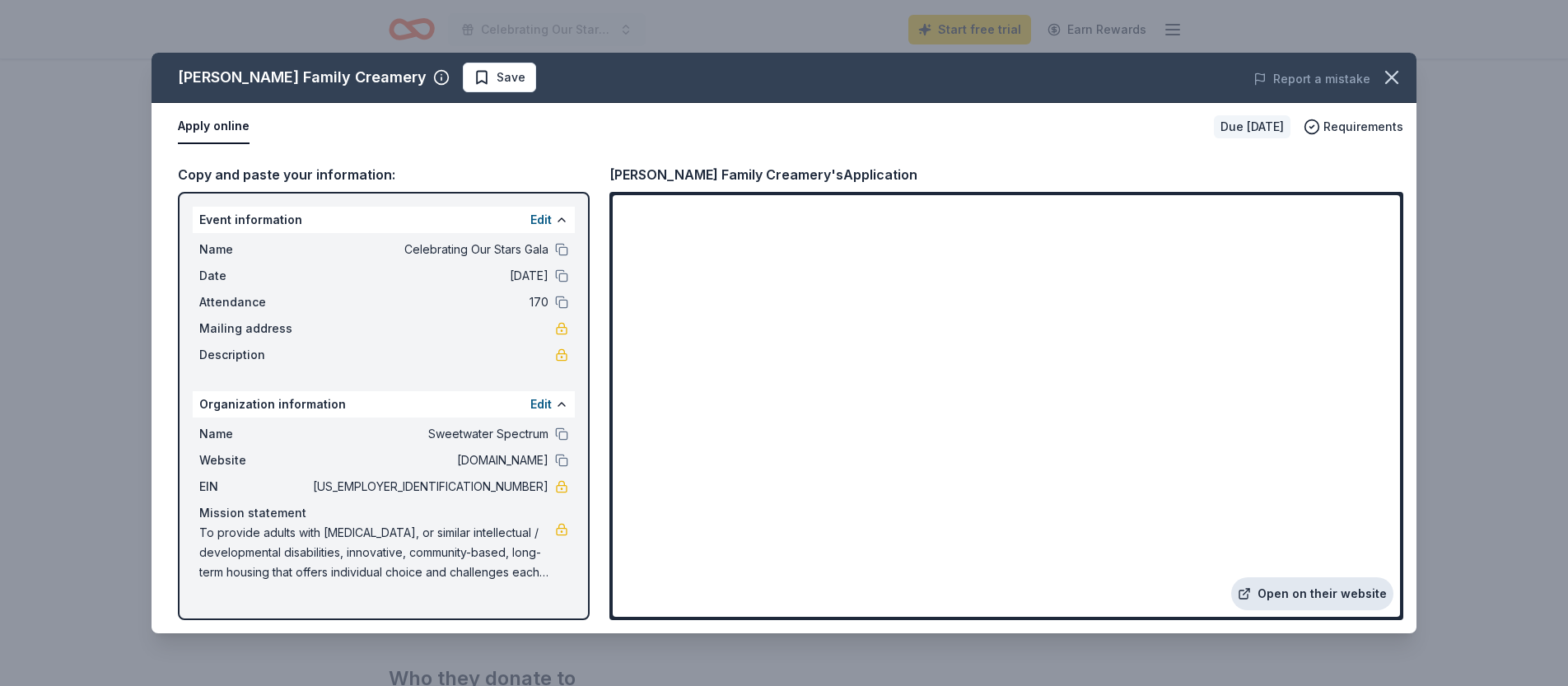
click at [1274, 600] on link "Open on their website" at bounding box center [1311, 594] width 162 height 33
